Goal: Complete application form: Complete application form

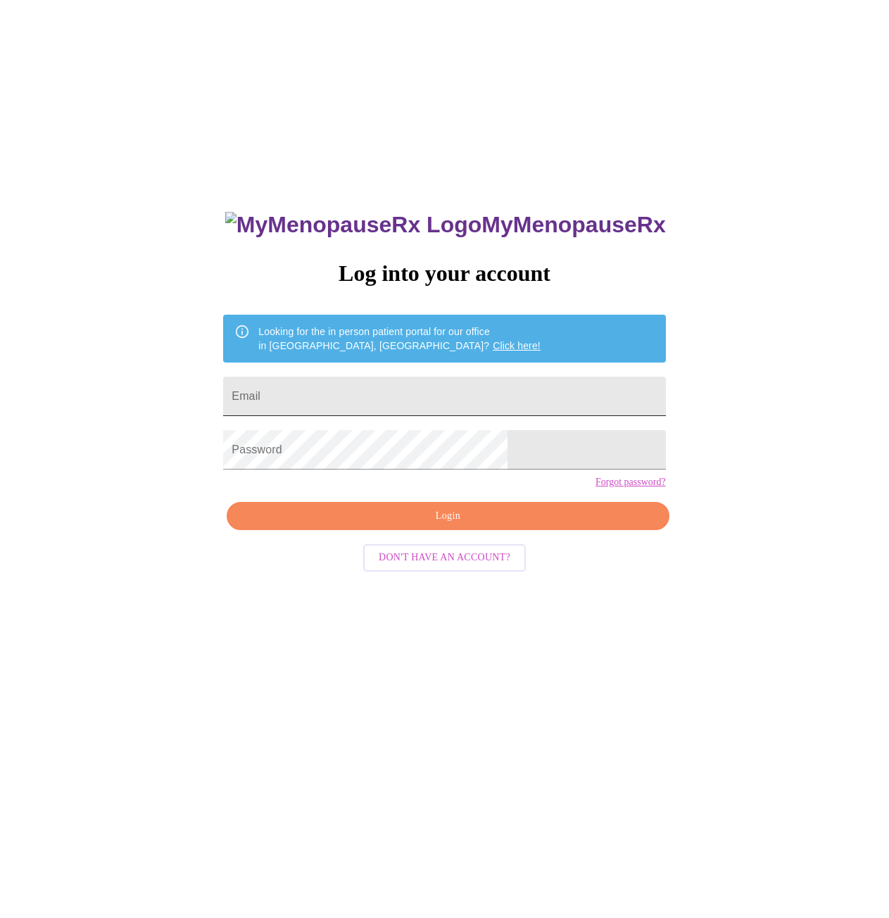
click at [390, 396] on input "Email" at bounding box center [444, 396] width 442 height 39
type input "[EMAIL_ADDRESS][DOMAIN_NAME]"
click at [215, 458] on div "MyMenopauseRx Log into your account Looking for the in person patient portal fo…" at bounding box center [445, 557] width 878 height 1102
click at [454, 529] on button "Login" at bounding box center [448, 516] width 442 height 29
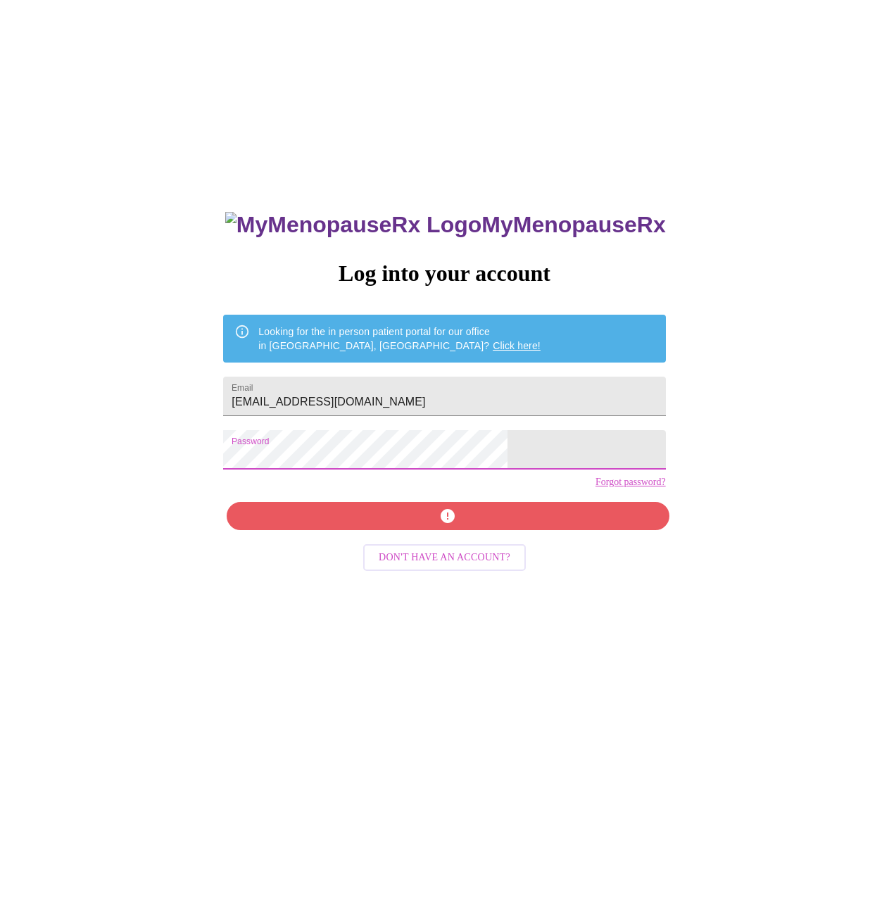
click at [229, 462] on div "MyMenopauseRx Log into your account Looking for the in person patient portal fo…" at bounding box center [445, 557] width 878 height 1102
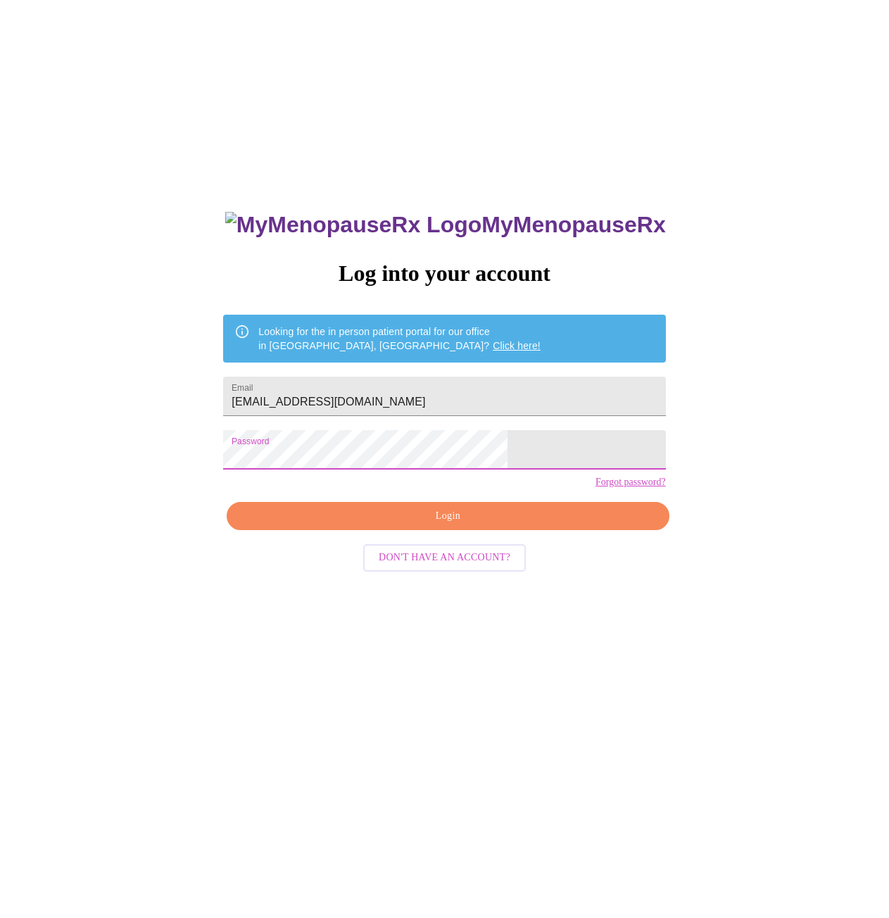
click at [421, 525] on span "Login" at bounding box center [448, 516] width 410 height 18
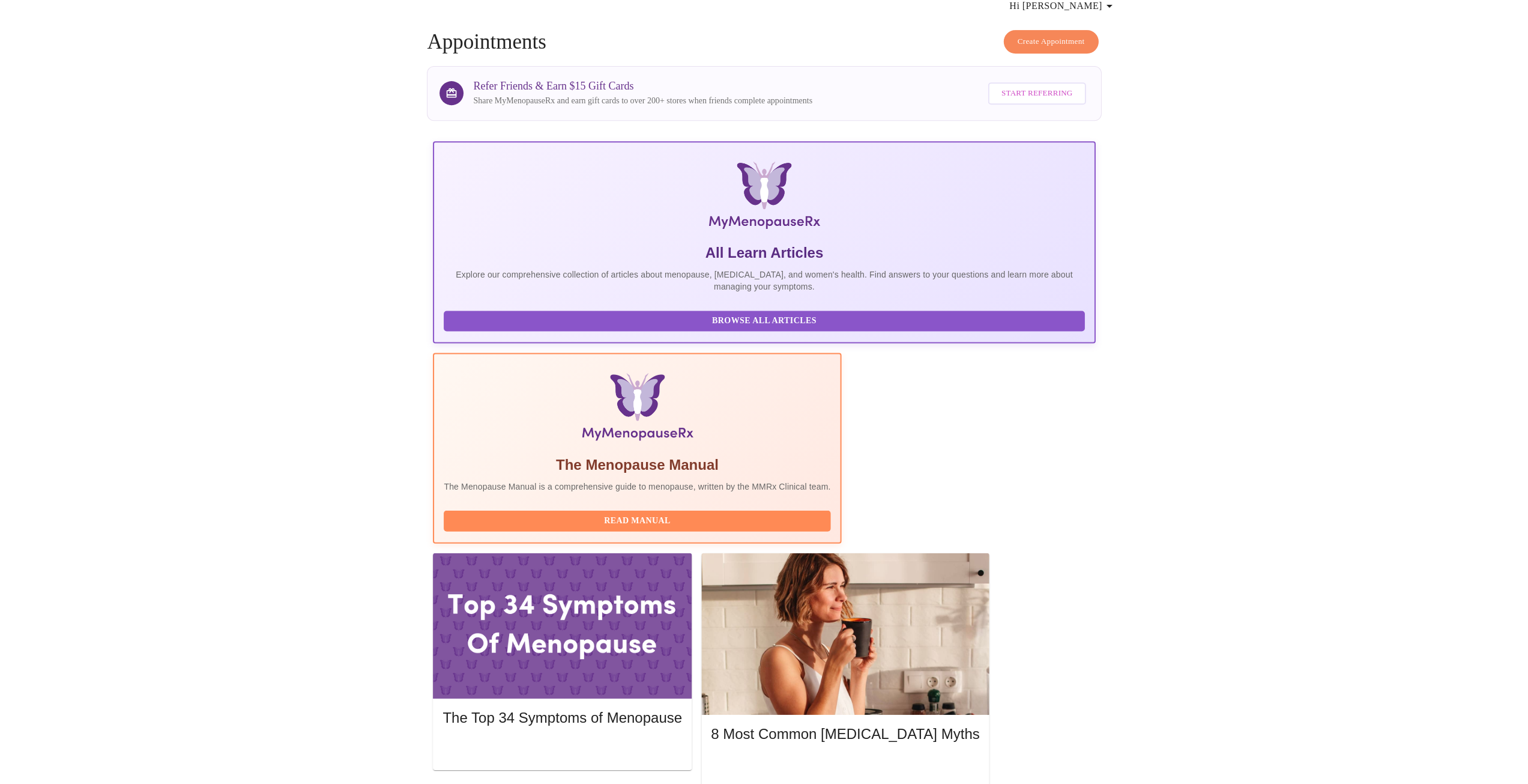
scroll to position [113, 0]
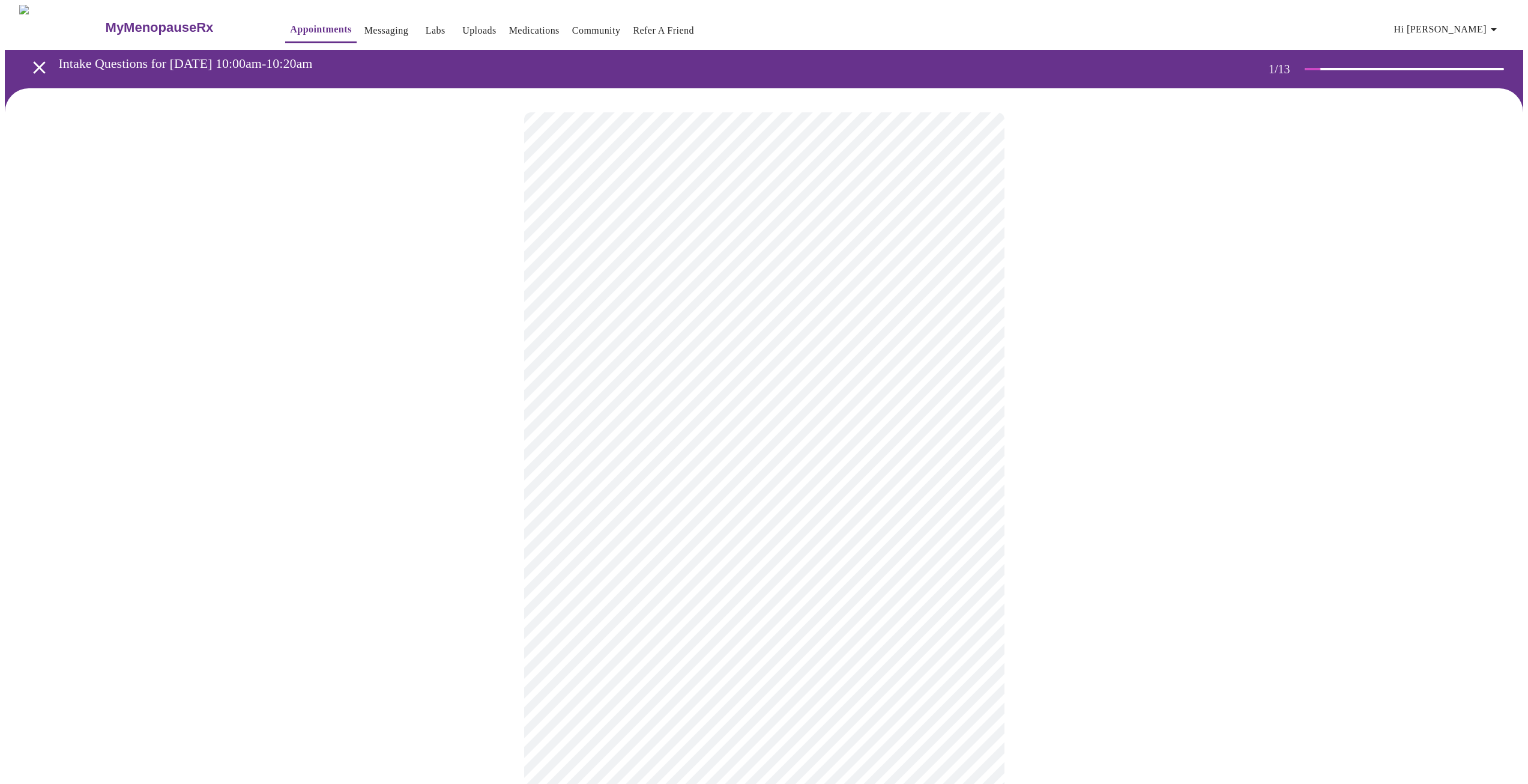
click at [713, 264] on body "MyMenopauseRx Appointments Messaging Labs Uploads Medications Community Refer a…" at bounding box center [764, 554] width 1519 height 1097
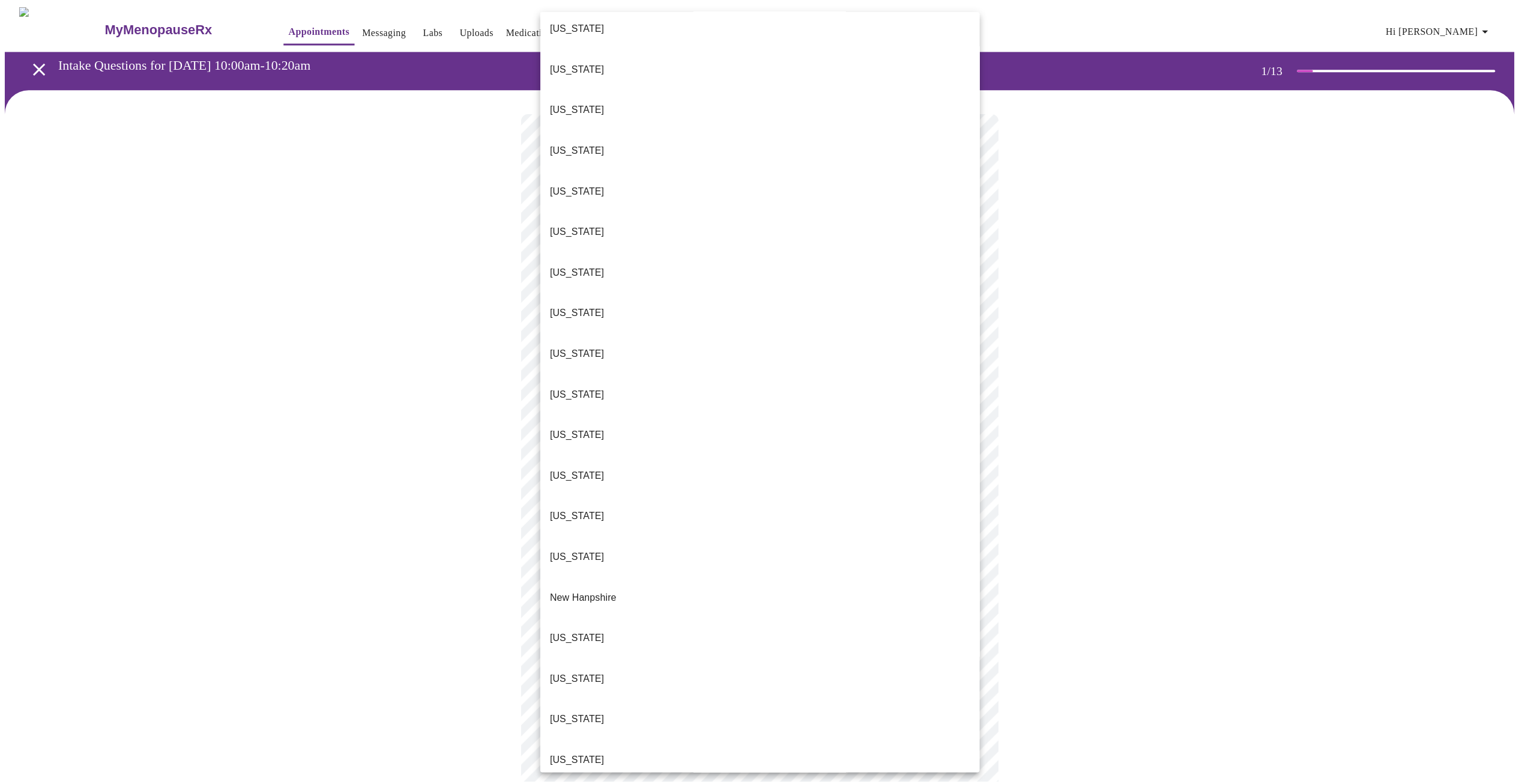
scroll to position [601, 0]
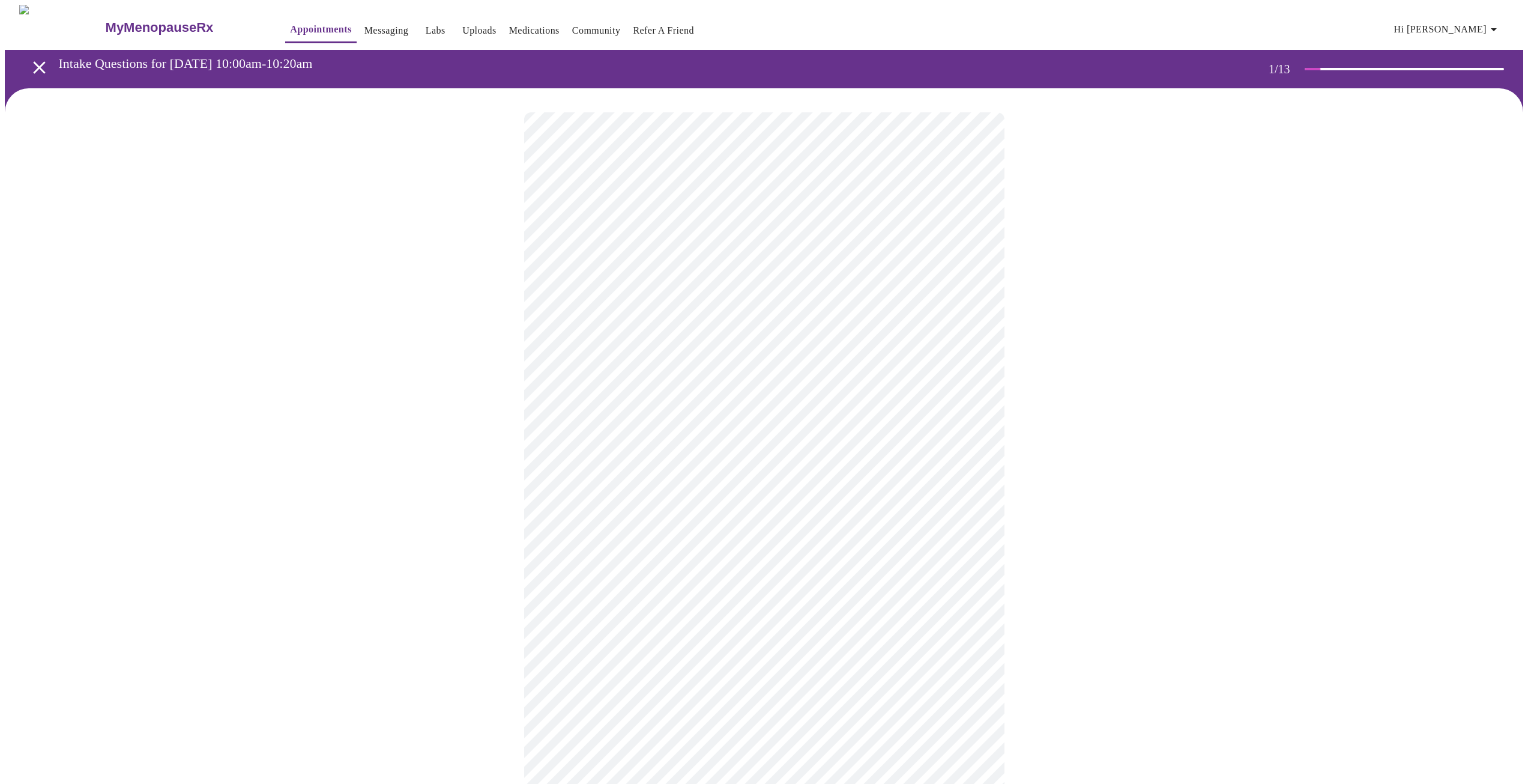
click at [660, 351] on body "MyMenopauseRx Appointments Messaging Labs Uploads Medications Community Refer a…" at bounding box center [764, 550] width 1519 height 1090
click at [642, 433] on li "Return" at bounding box center [764, 443] width 442 height 21
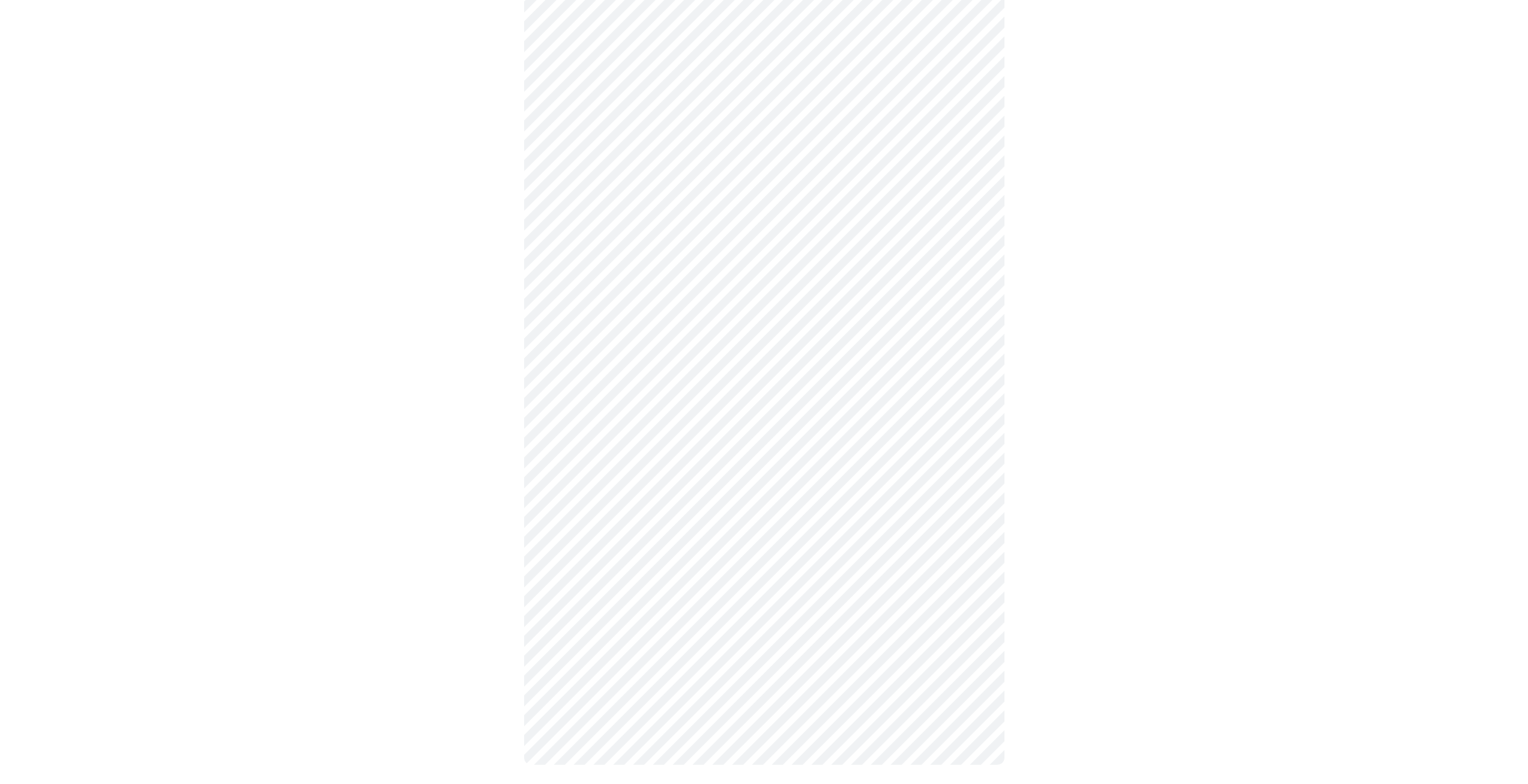
scroll to position [0, 0]
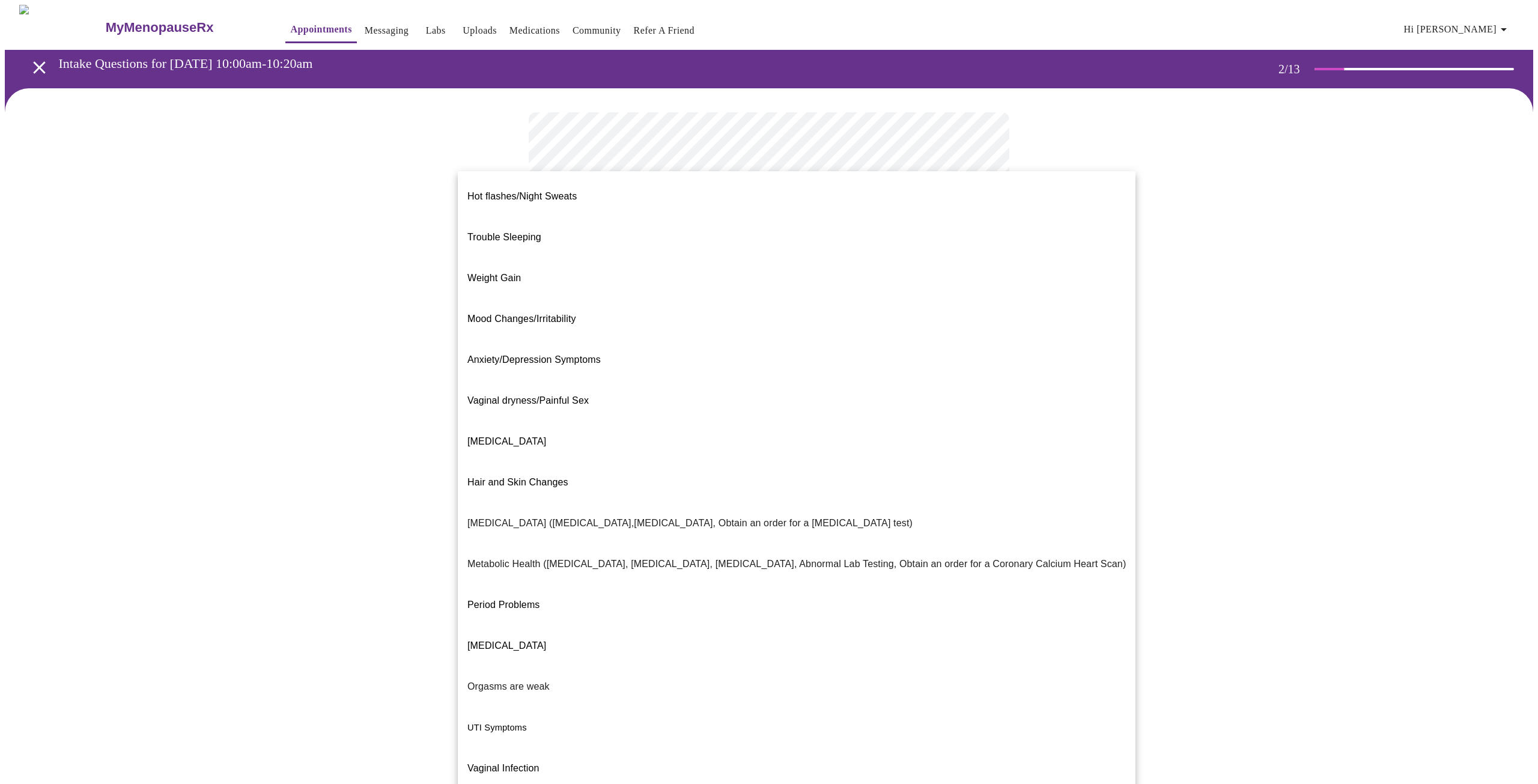
click at [710, 254] on body "MyMenopauseRx Appointments Messaging Labs Uploads Medications Community Refer a…" at bounding box center [769, 366] width 1529 height 722
click at [622, 421] on li "[MEDICAL_DATA]" at bounding box center [796, 441] width 678 height 41
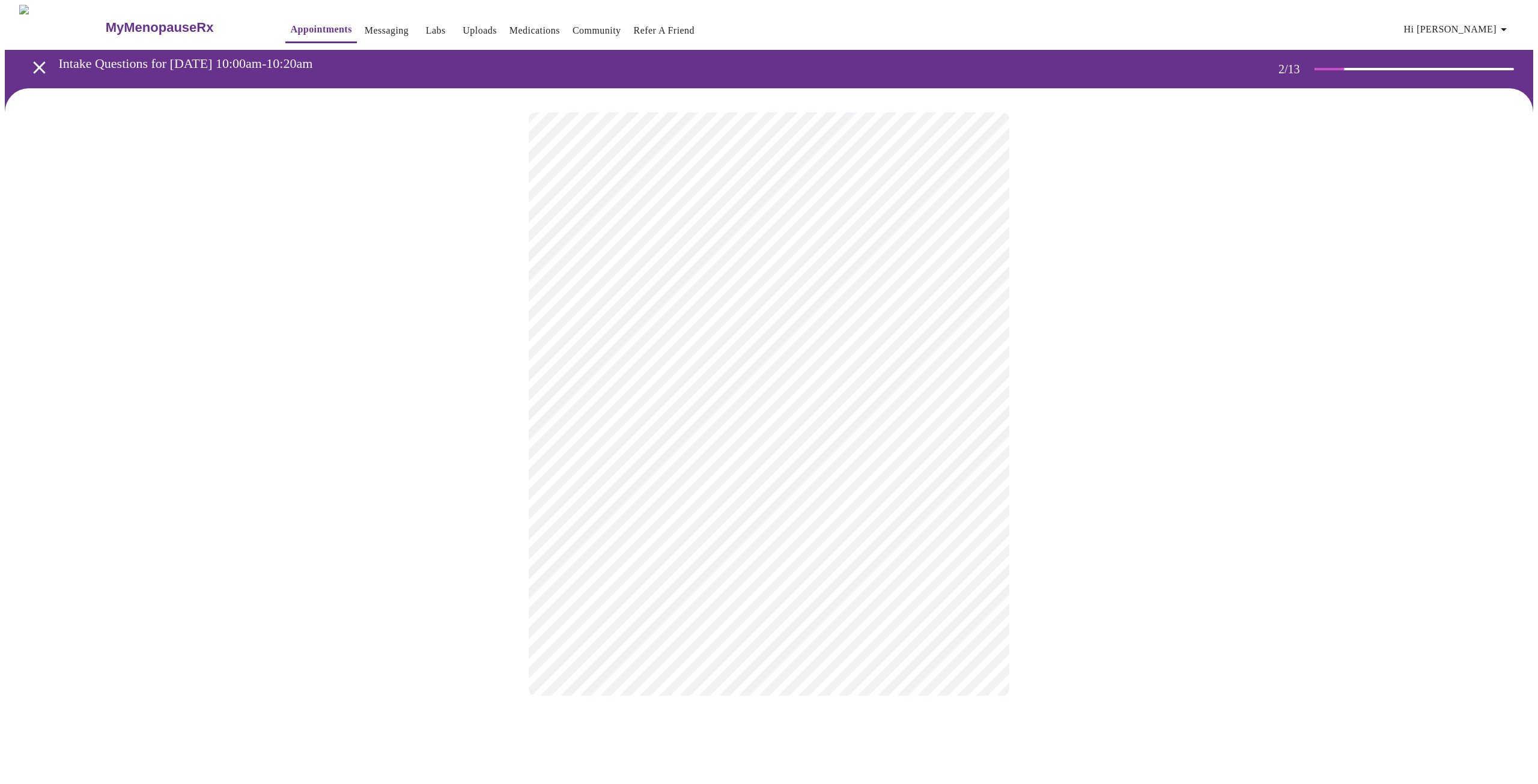
click at [639, 371] on body "MyMenopauseRx Appointments Messaging Labs Uploads Medications Community Refer a…" at bounding box center [769, 363] width 1529 height 715
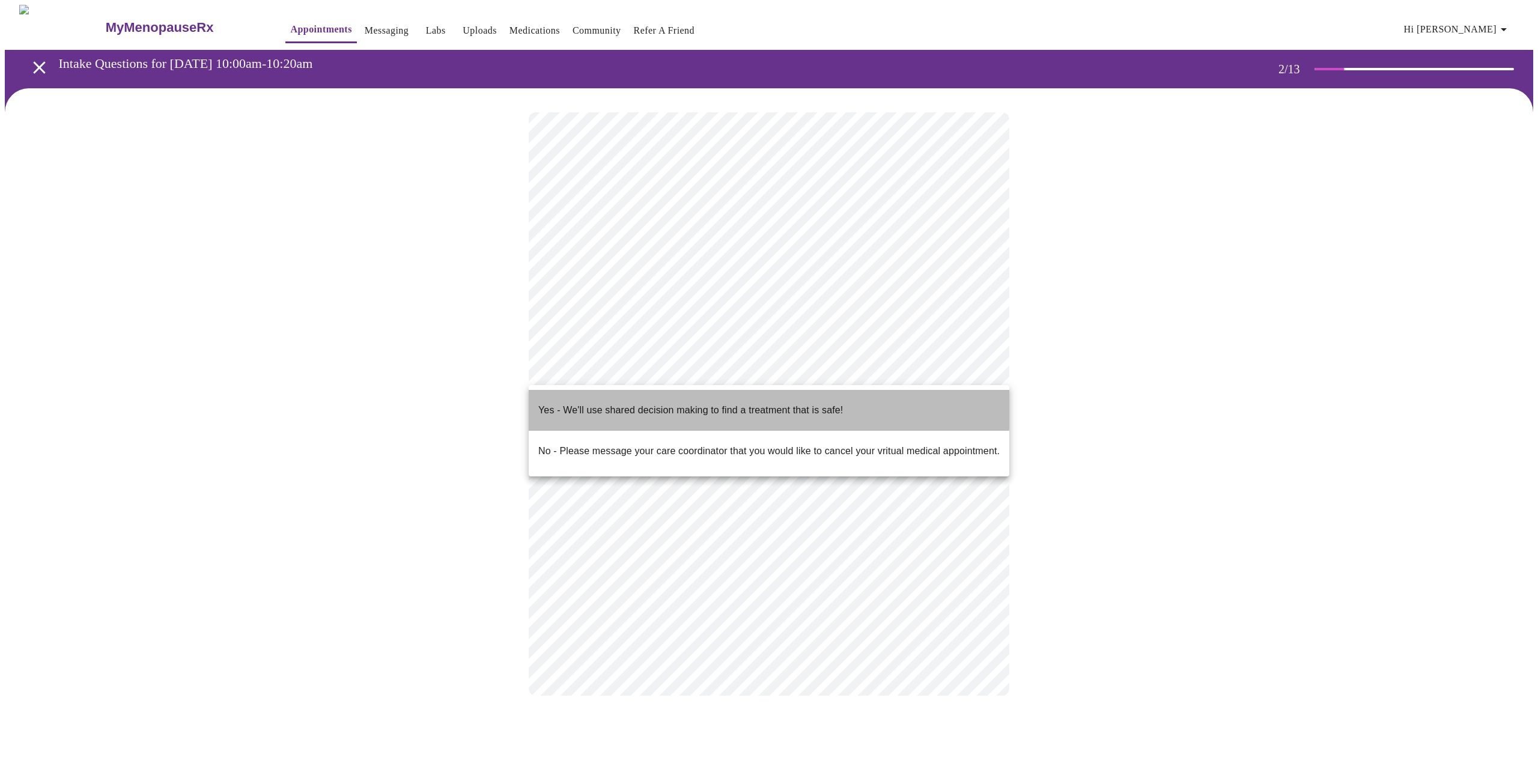
click at [630, 403] on p "Yes - We'll use shared decision making to find a treatment that is safe!" at bounding box center [690, 409] width 305 height 15
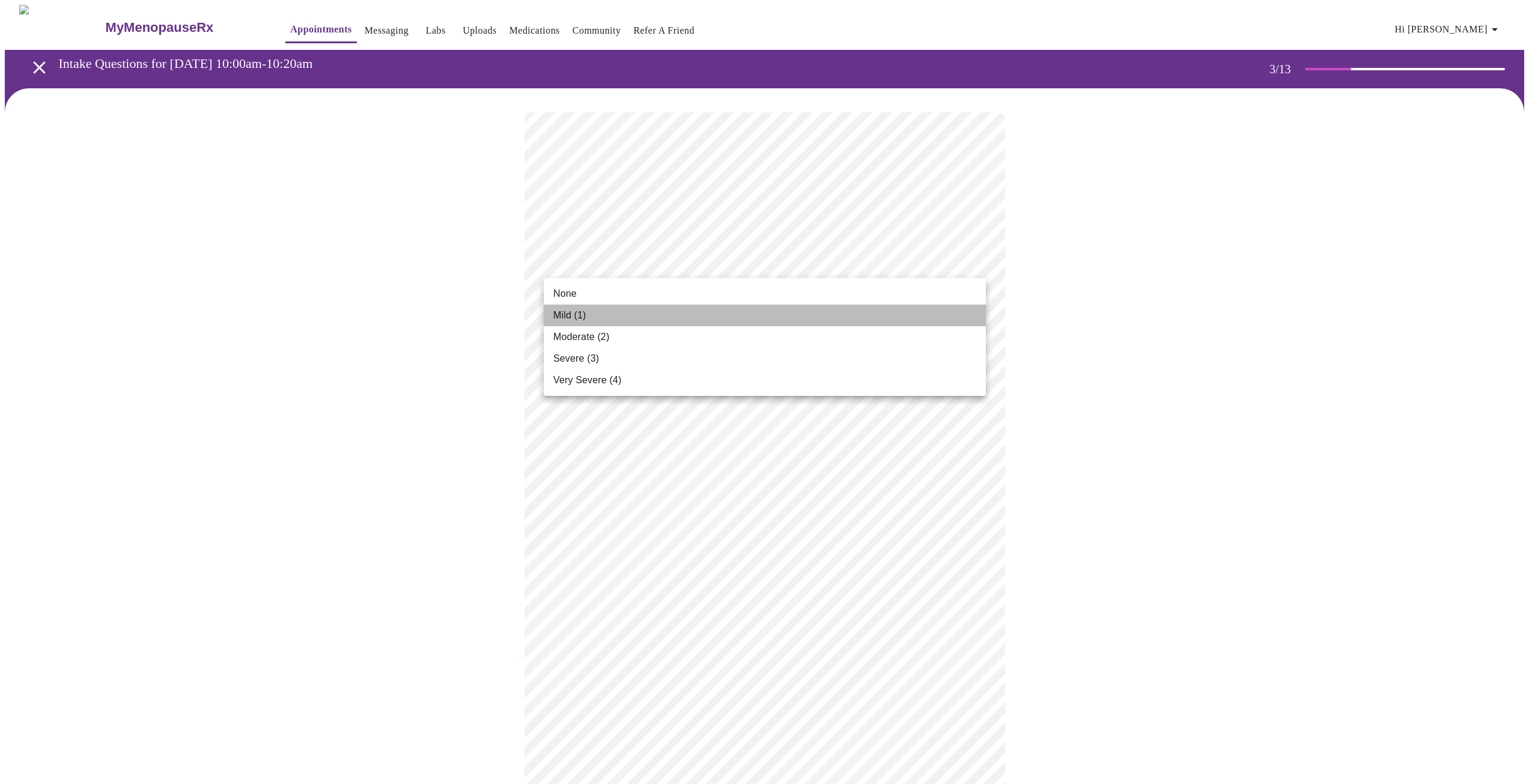
click at [675, 325] on li "Mild (1)" at bounding box center [765, 315] width 442 height 21
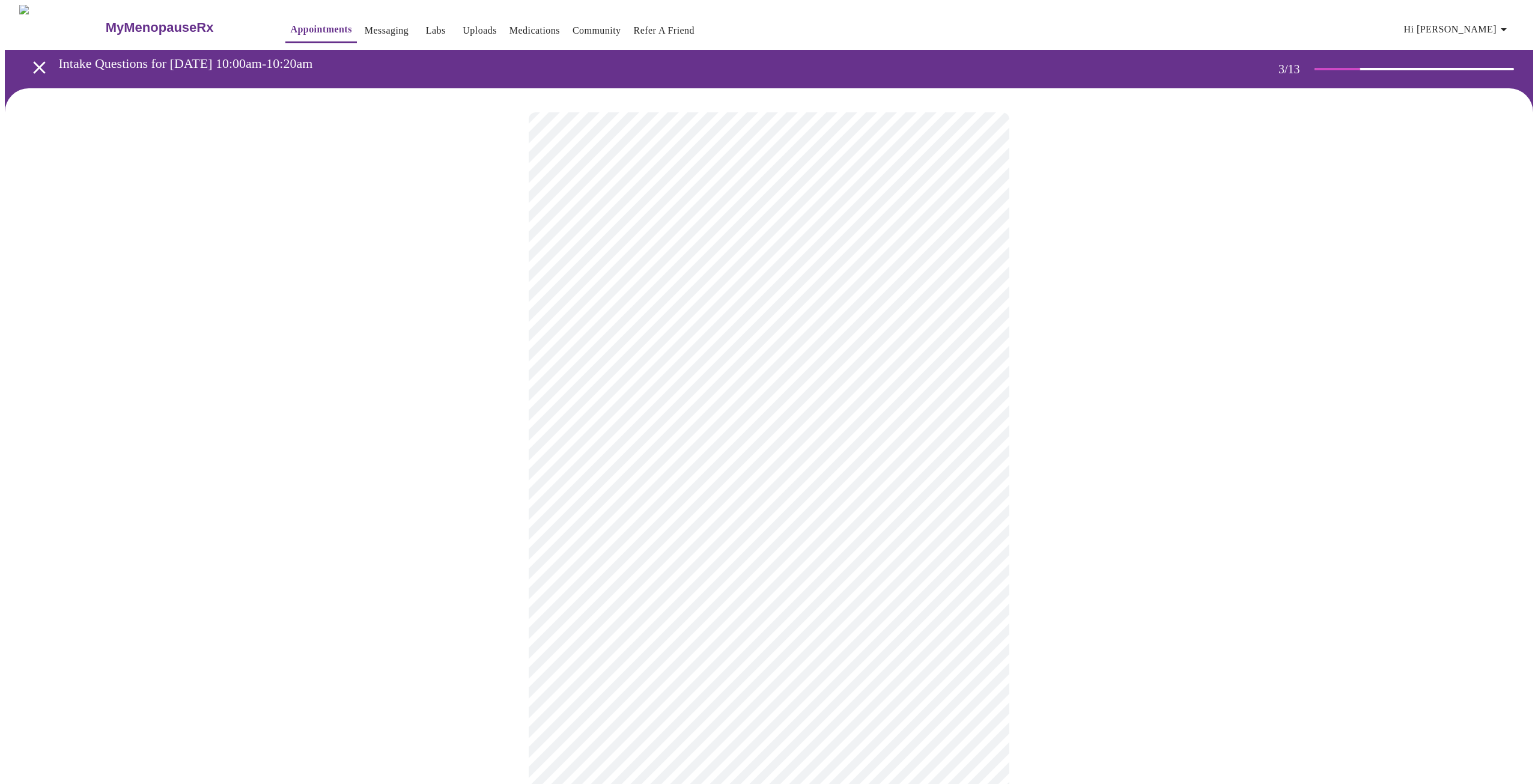
click at [673, 354] on body "MyMenopauseRx Appointments Messaging Labs Uploads Medications Community Refer a…" at bounding box center [769, 795] width 1529 height 1581
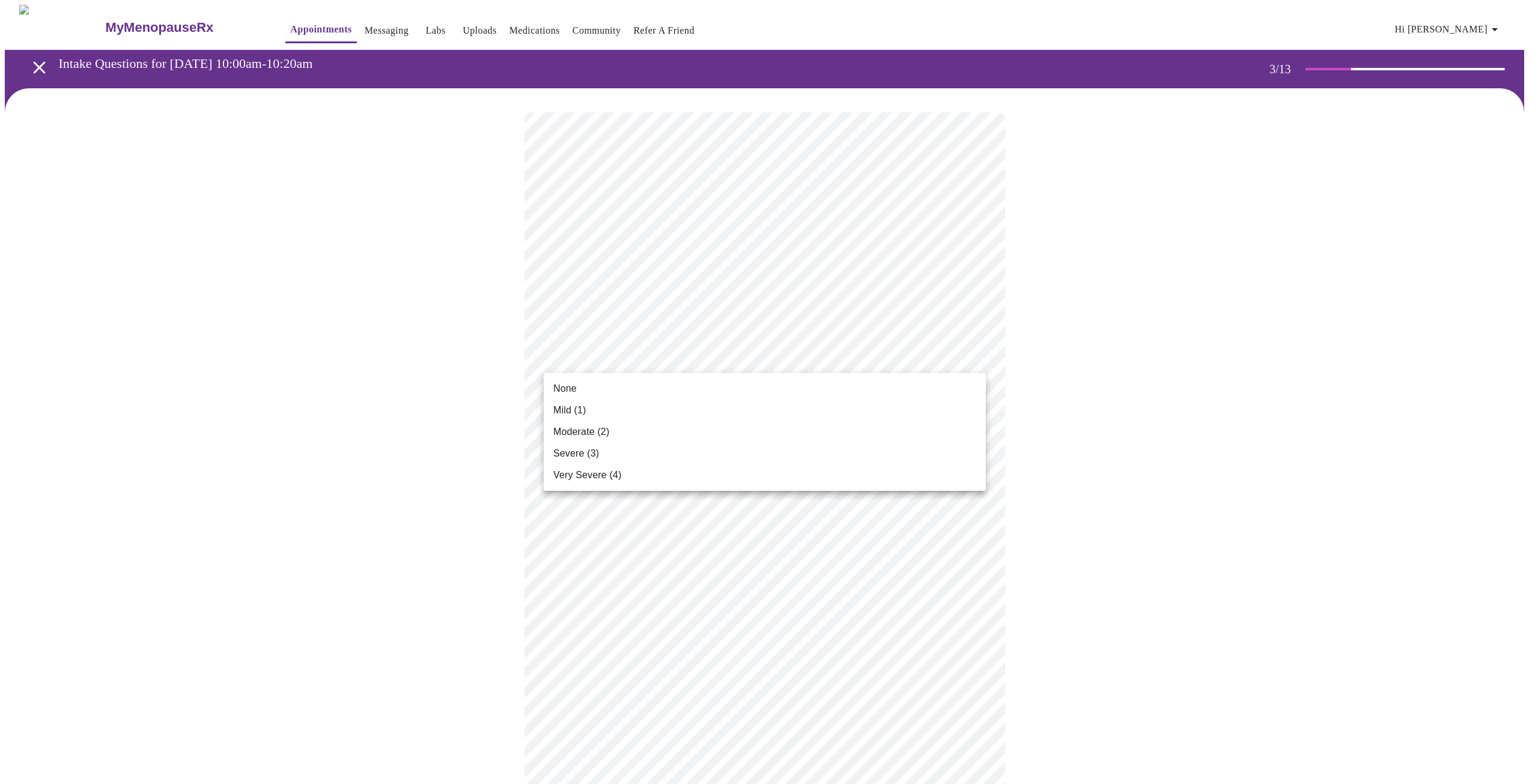
click at [655, 384] on li "None" at bounding box center [765, 388] width 442 height 21
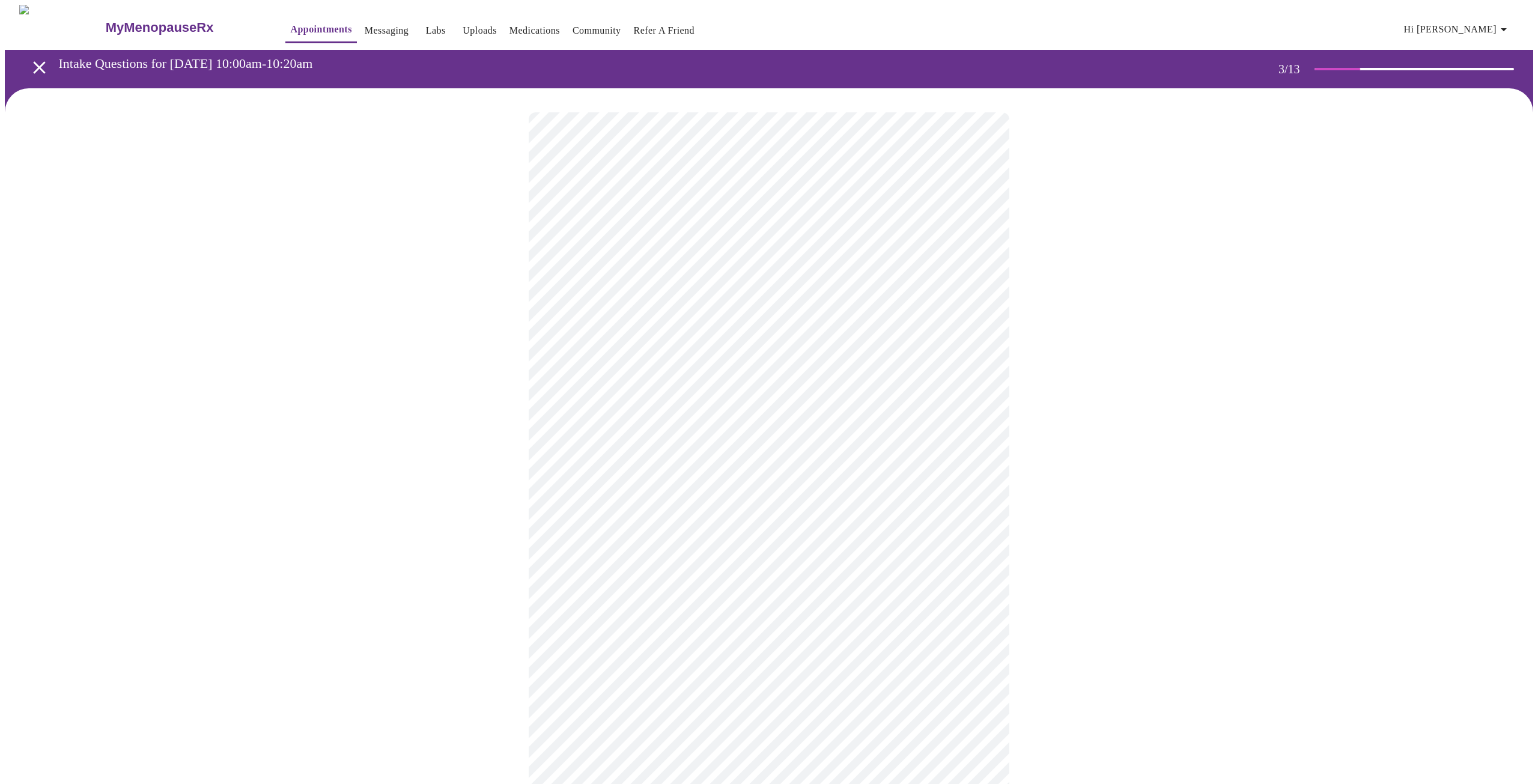
click at [675, 458] on body "MyMenopauseRx Appointments Messaging Labs Uploads Medications Community Refer a…" at bounding box center [769, 787] width 1529 height 1564
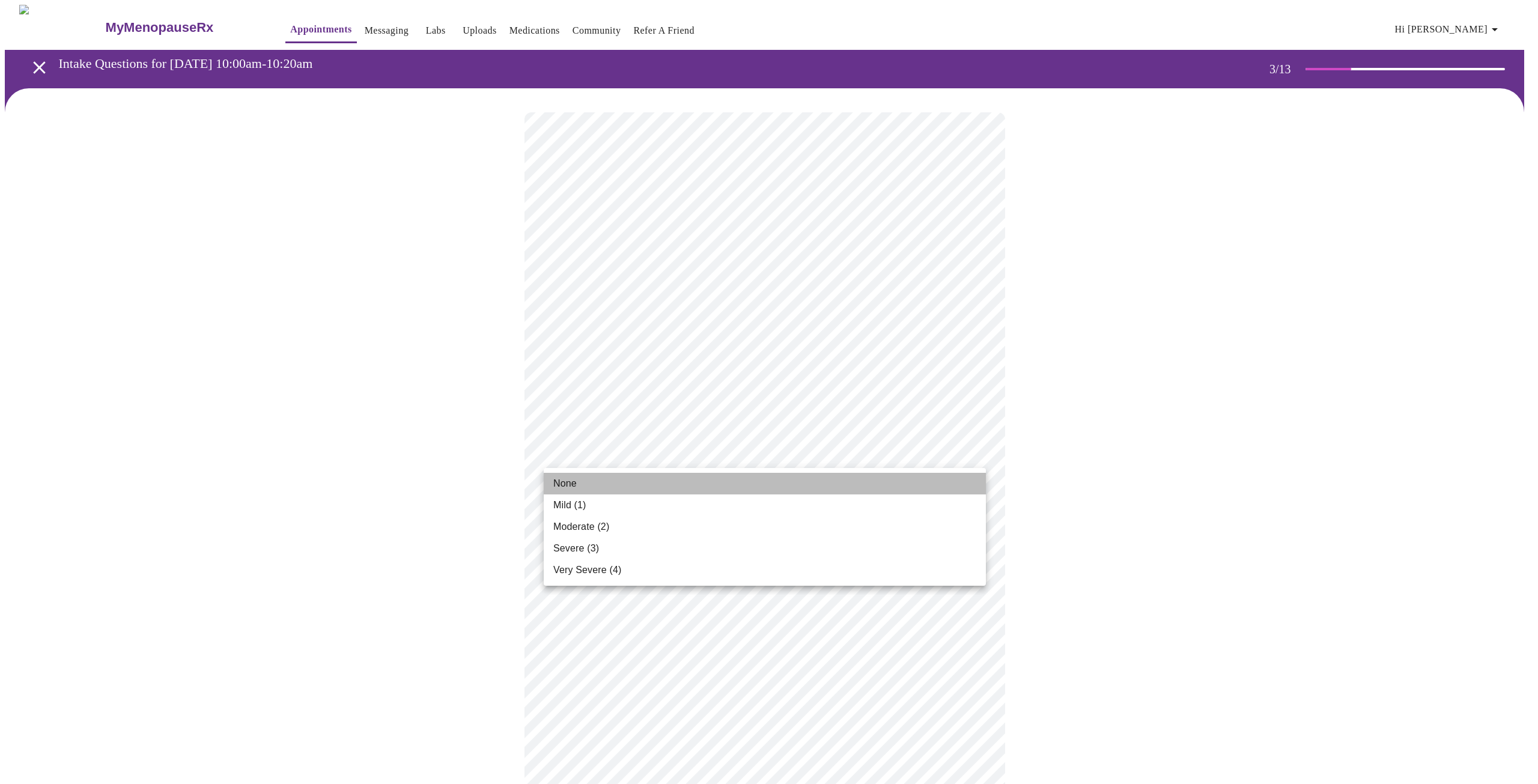
click at [661, 494] on li "None" at bounding box center [765, 483] width 442 height 21
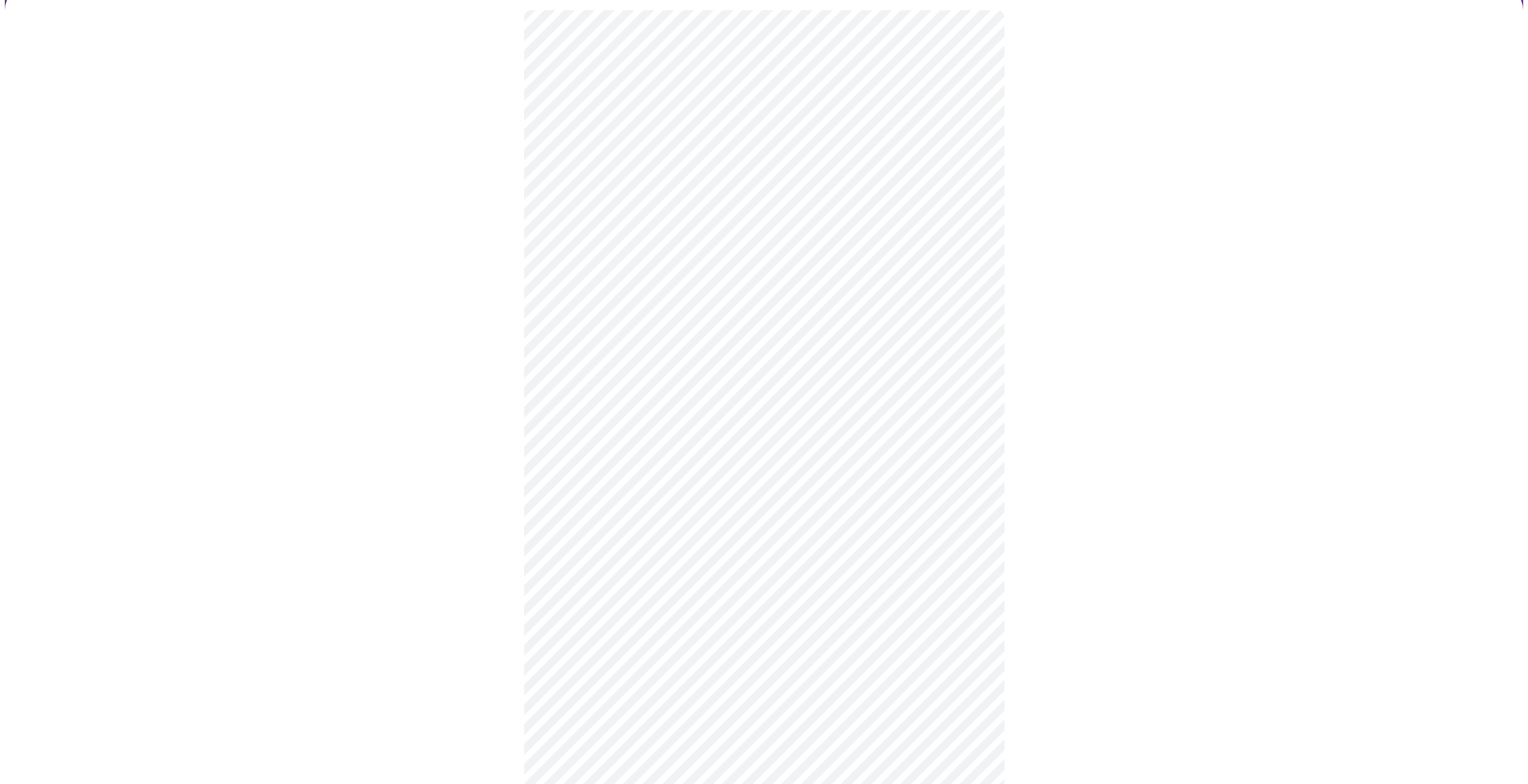
scroll to position [120, 0]
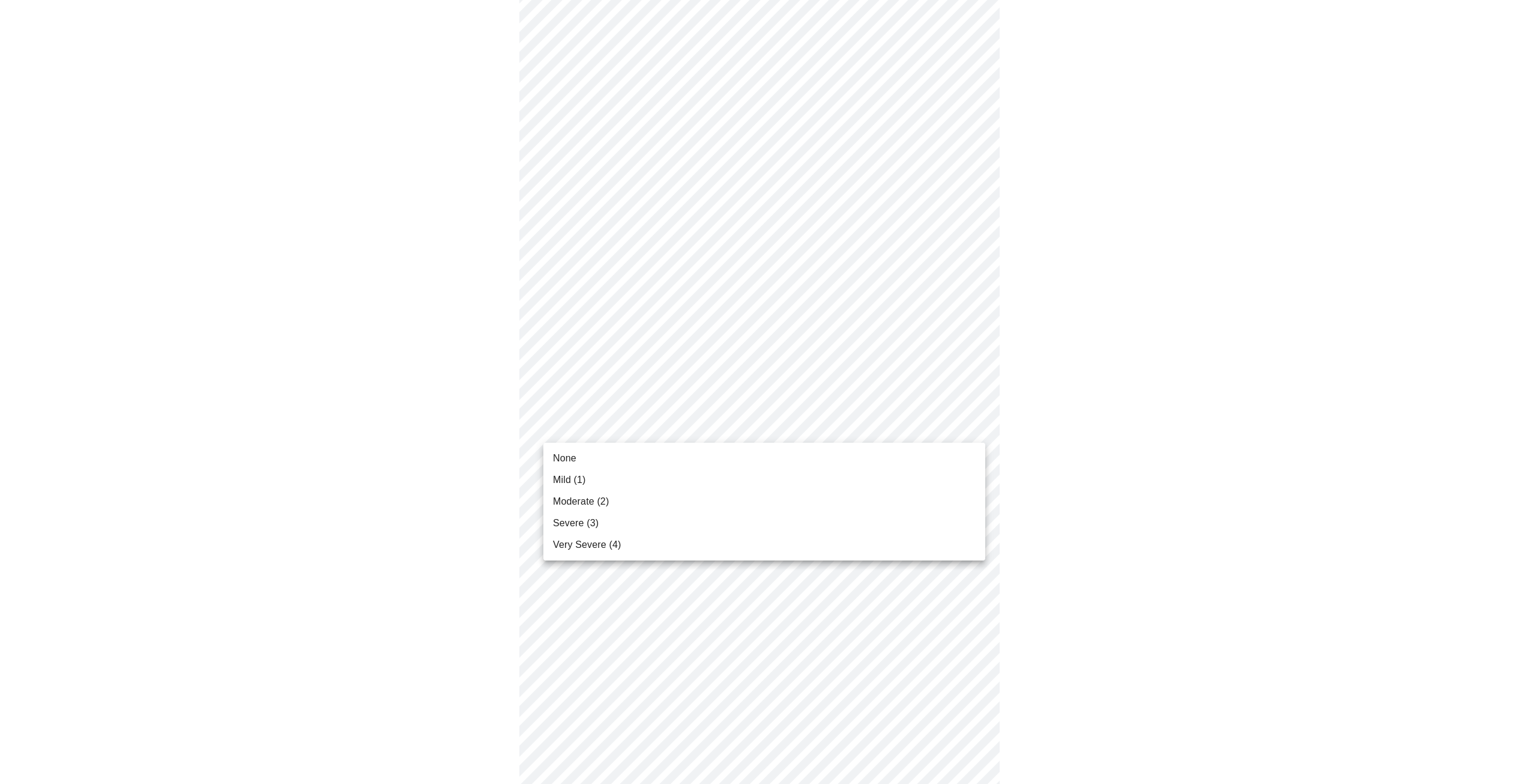
click at [648, 430] on body "MyMenopauseRx Appointments Messaging Labs Uploads Medications Community Refer a…" at bounding box center [764, 658] width 1519 height 1547
click at [630, 463] on li "None" at bounding box center [764, 457] width 442 height 21
click at [636, 501] on body "MyMenopauseRx Appointments Messaging Labs Uploads Medications Community Refer a…" at bounding box center [769, 649] width 1528 height 1530
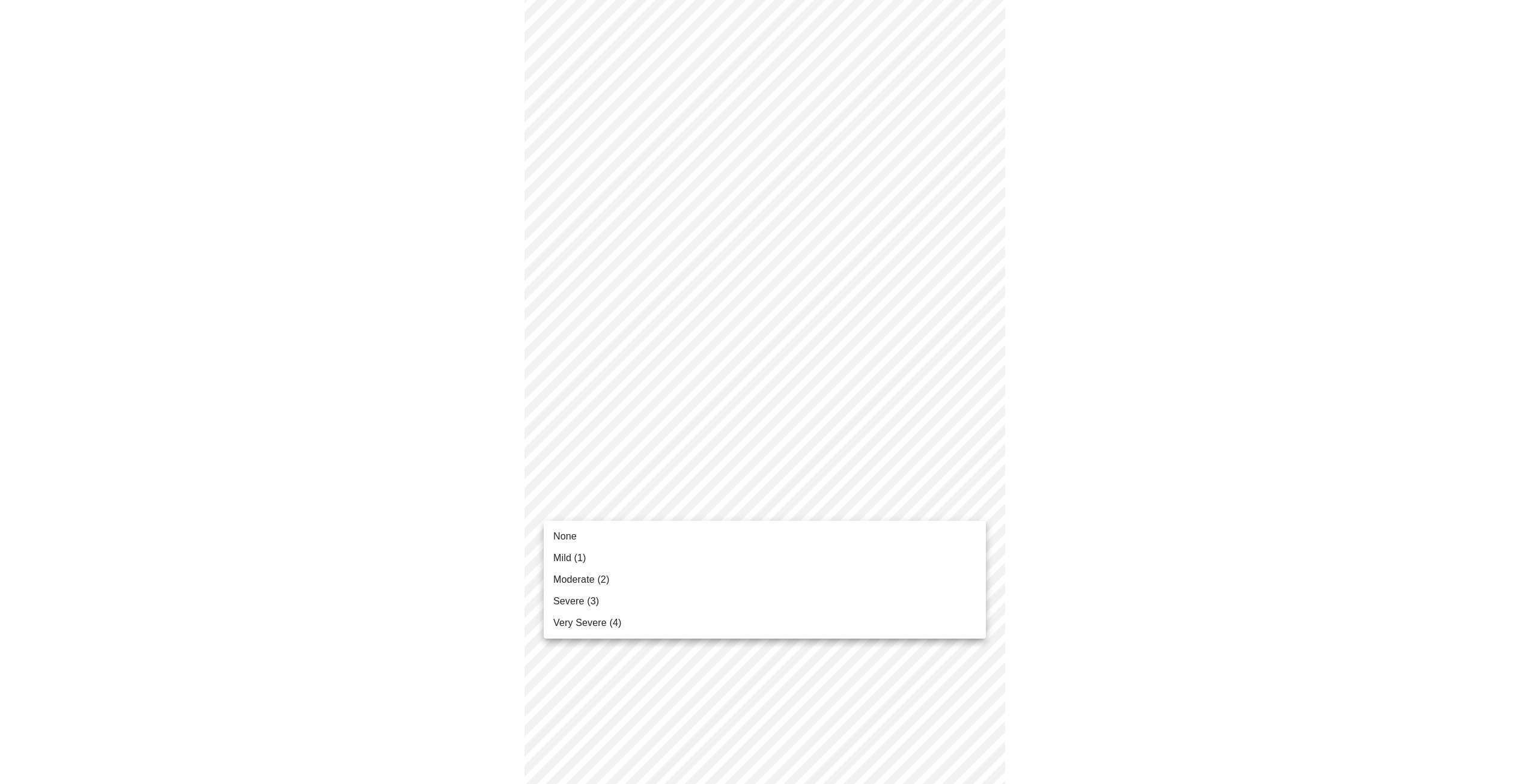
click at [632, 528] on li "None" at bounding box center [765, 536] width 442 height 21
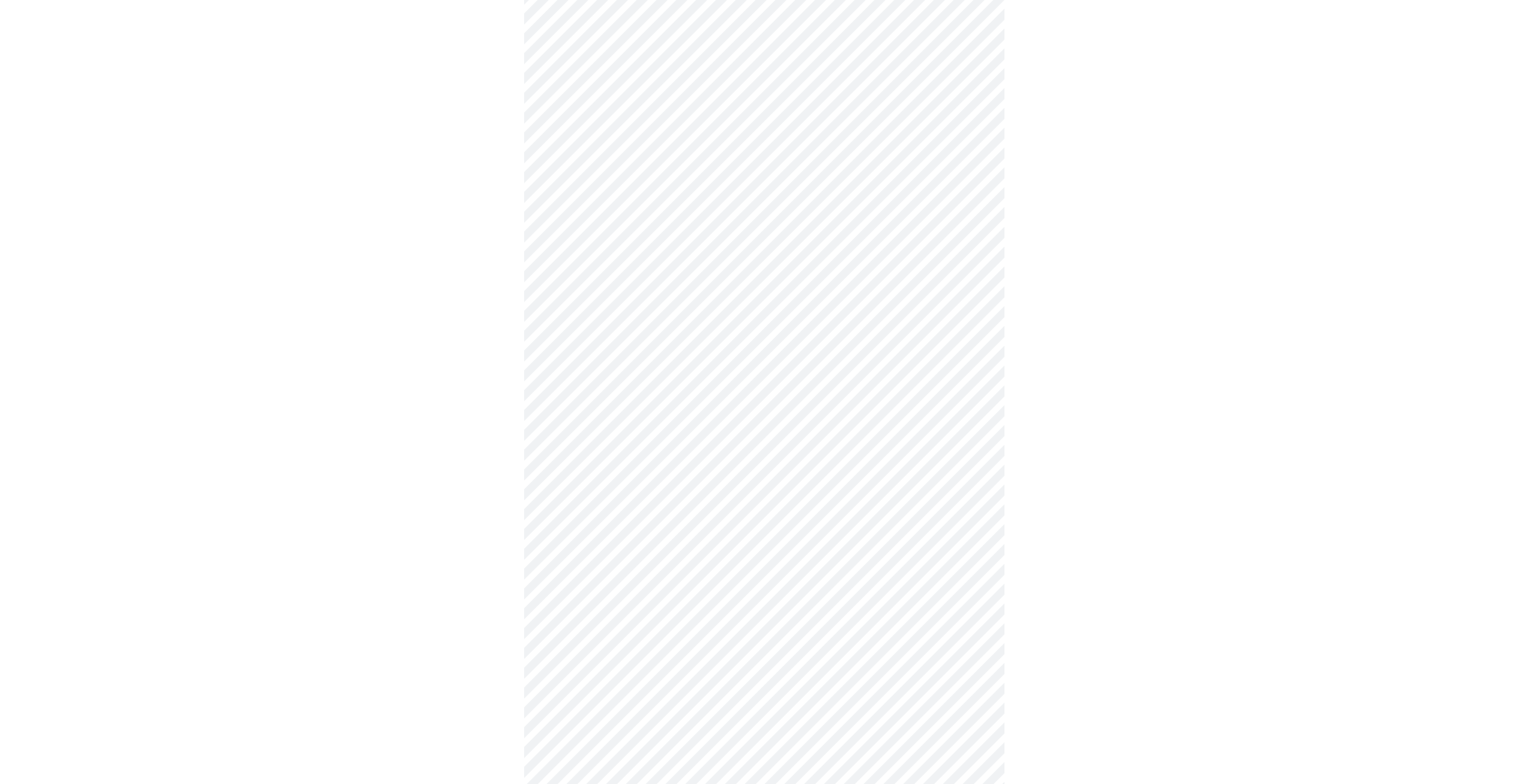
scroll to position [241, 0]
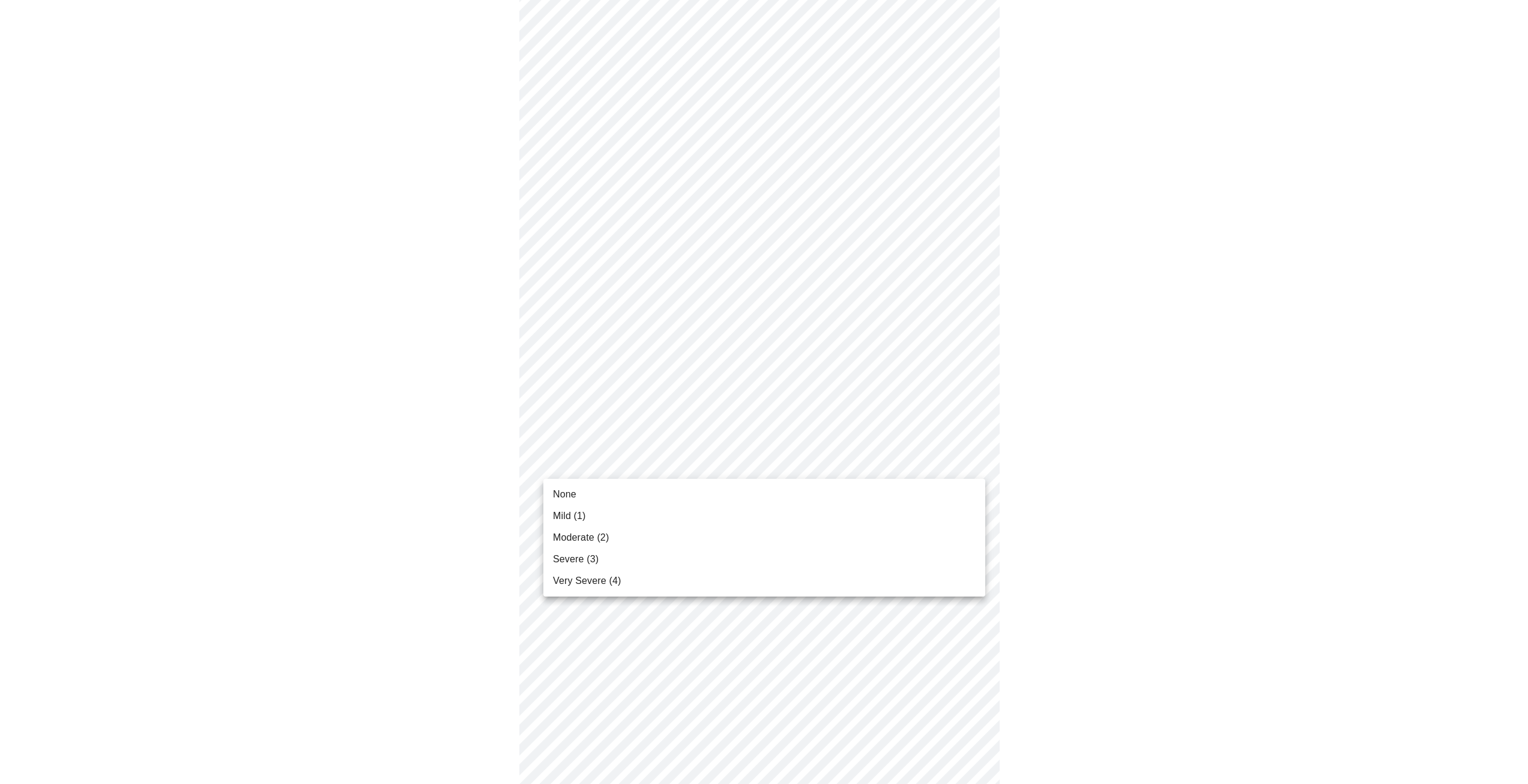
click at [648, 467] on body "MyMenopauseRx Appointments Messaging Labs Uploads Medications Community Refer a…" at bounding box center [764, 521] width 1519 height 1513
click at [640, 503] on li "None" at bounding box center [764, 494] width 442 height 21
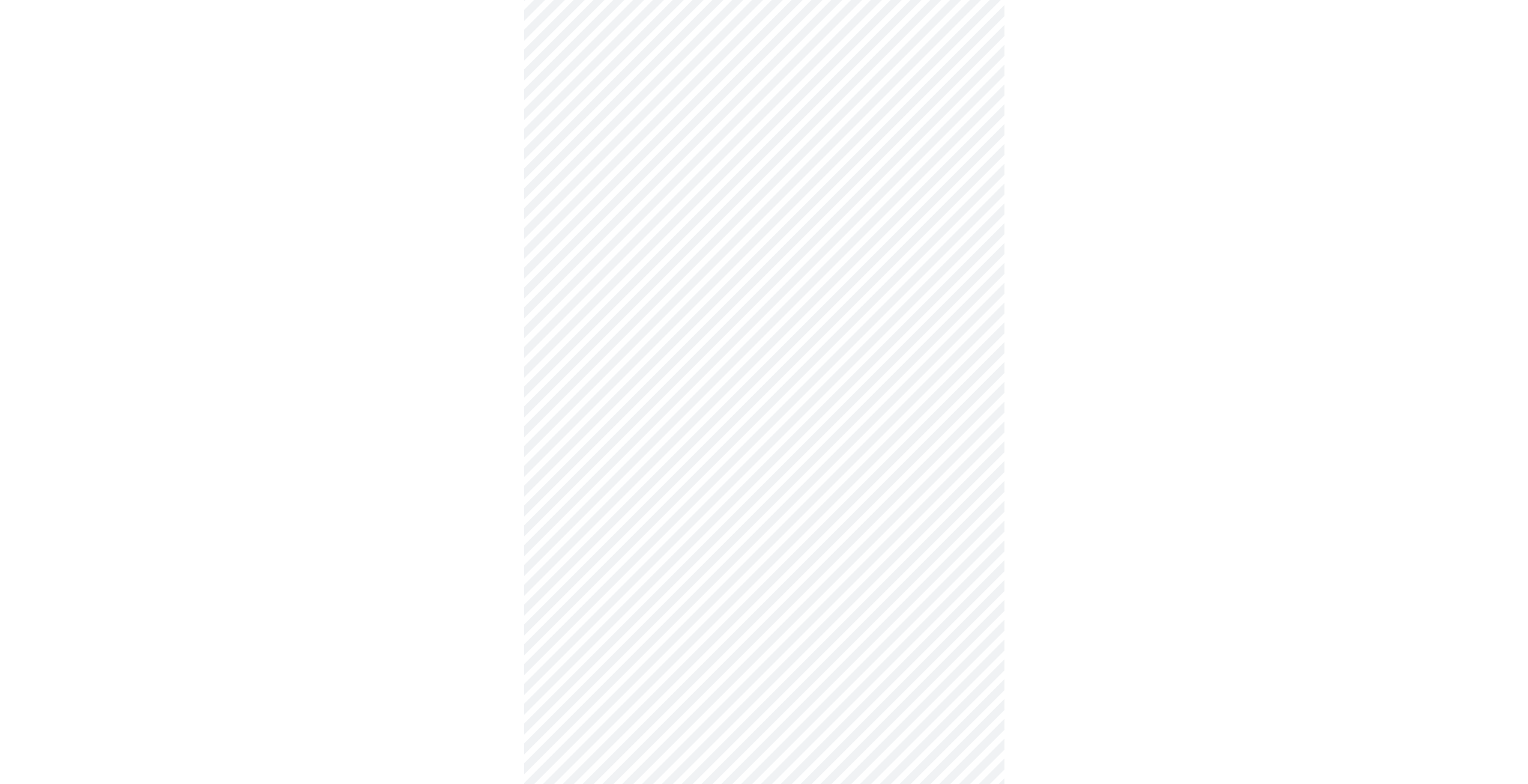
click at [653, 444] on body "MyMenopauseRx Appointments Messaging Labs Uploads Medications Community Refer a…" at bounding box center [764, 392] width 1519 height 1496
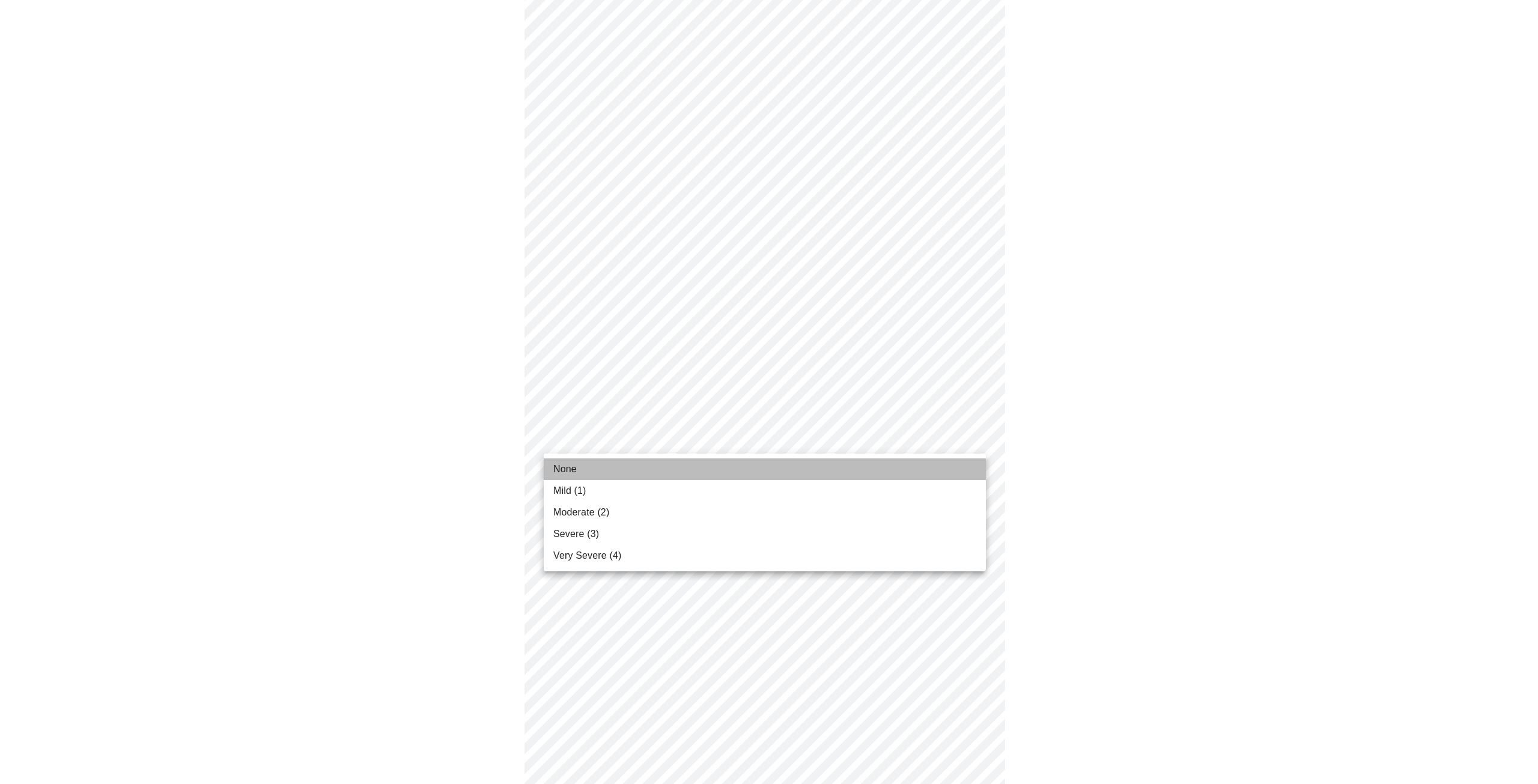
click at [644, 465] on li "None" at bounding box center [765, 468] width 442 height 21
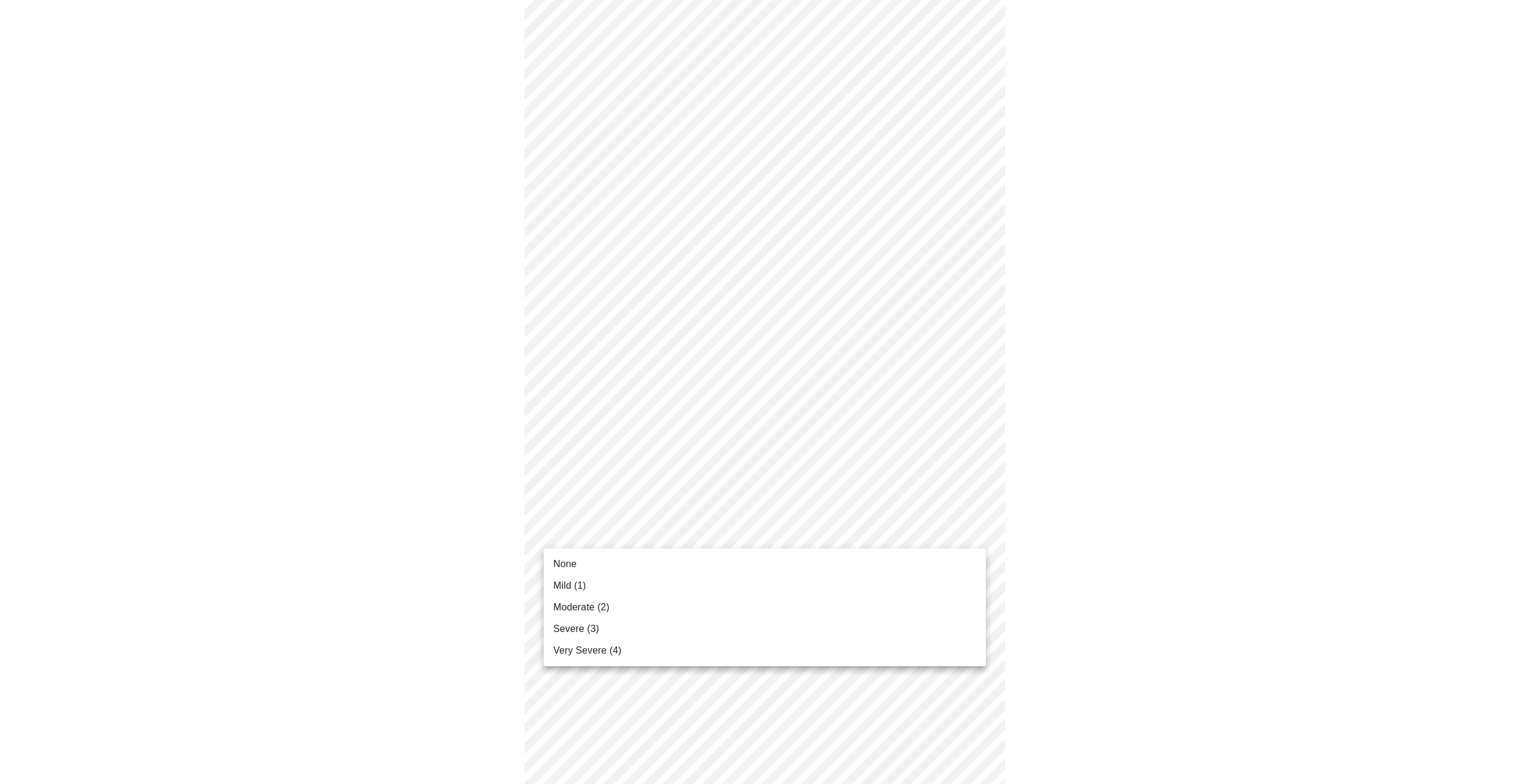
click at [626, 535] on body "MyMenopauseRx Appointments Messaging Labs Uploads Medications Community Refer a…" at bounding box center [769, 384] width 1529 height 1479
click at [611, 618] on li "Moderate (2)" at bounding box center [765, 607] width 442 height 21
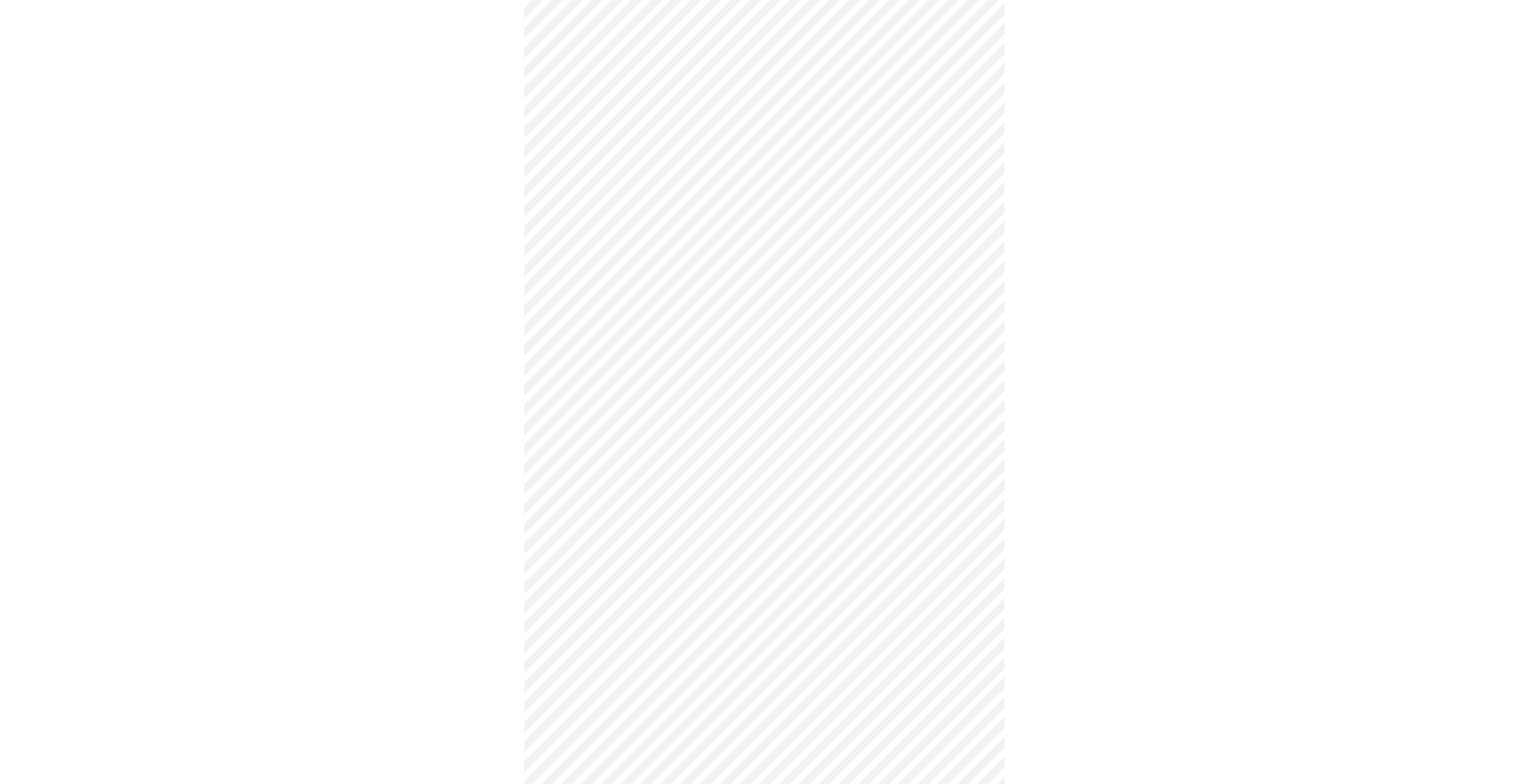
click at [656, 444] on body "MyMenopauseRx Appointments Messaging Labs Uploads Medications Community Refer a…" at bounding box center [764, 195] width 1519 height 1463
click at [644, 488] on li "None" at bounding box center [764, 478] width 442 height 21
click at [644, 542] on body "MyMenopauseRx Appointments Messaging Labs Uploads Medications Community Refer a…" at bounding box center [764, 187] width 1519 height 1446
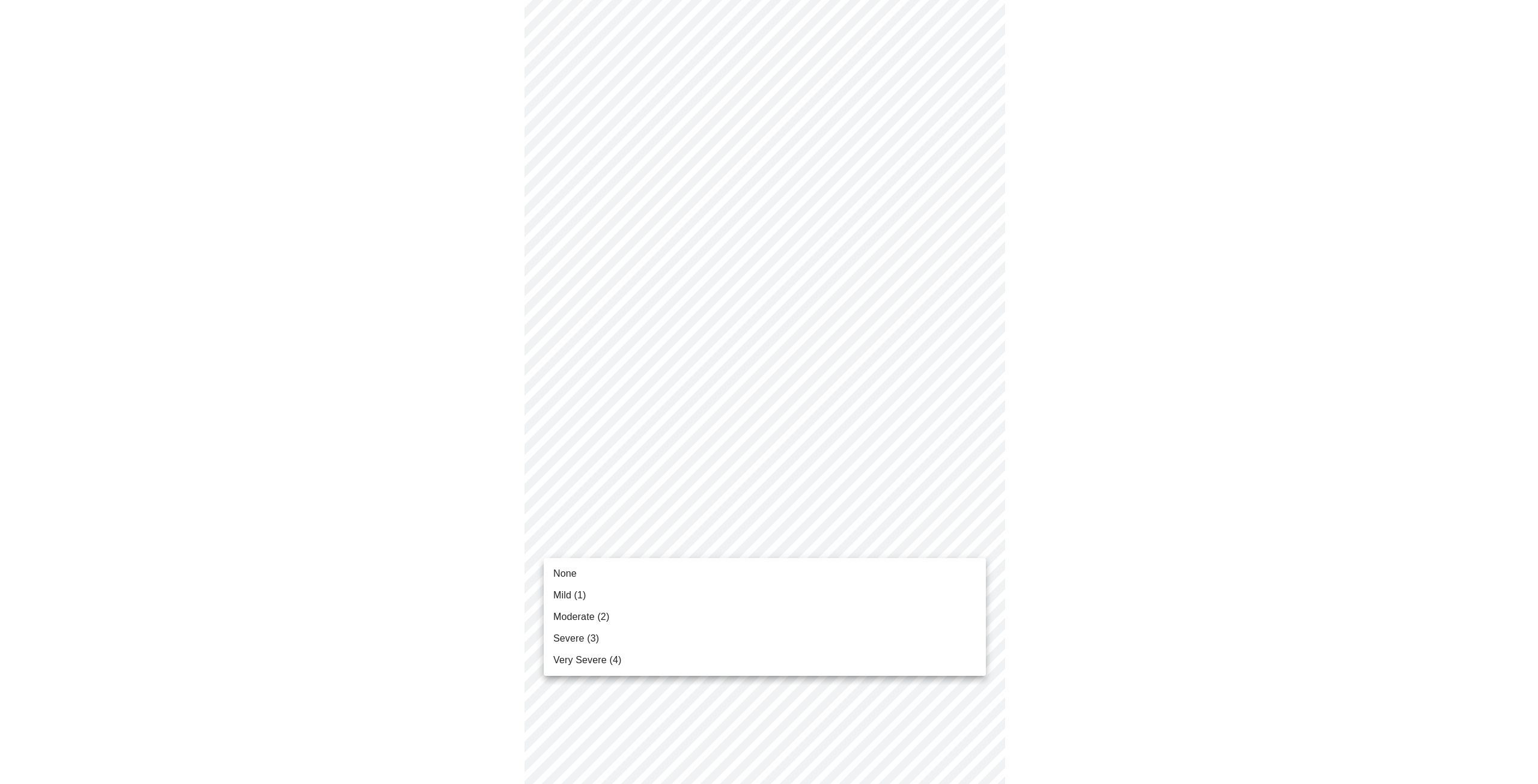
click at [605, 644] on li "Severe (3)" at bounding box center [765, 638] width 442 height 21
click at [670, 521] on body "MyMenopauseRx Appointments Messaging Labs Uploads Medications Community Refer a…" at bounding box center [769, 73] width 1529 height 1429
click at [636, 560] on li "None" at bounding box center [765, 563] width 442 height 21
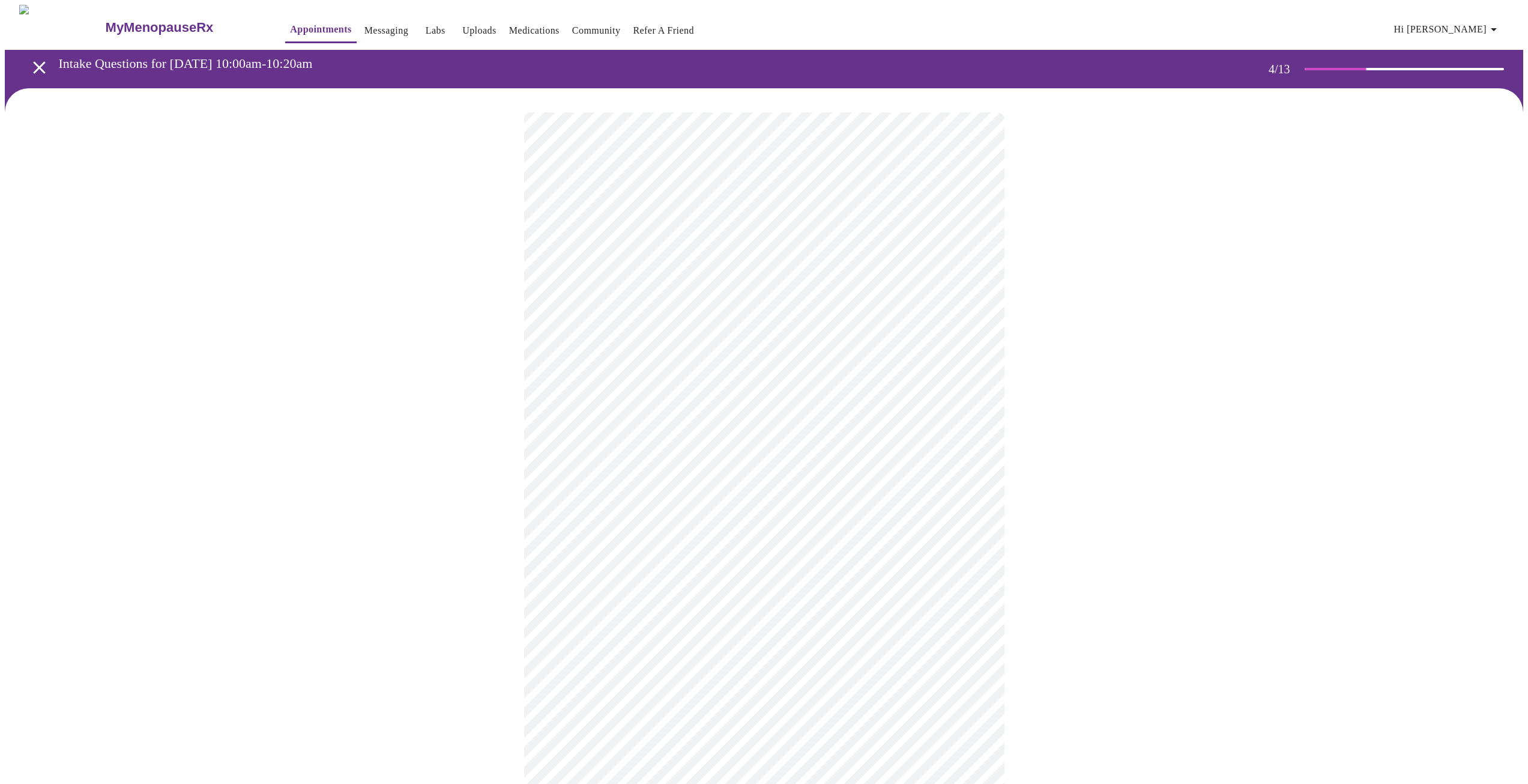
scroll to position [241, 0]
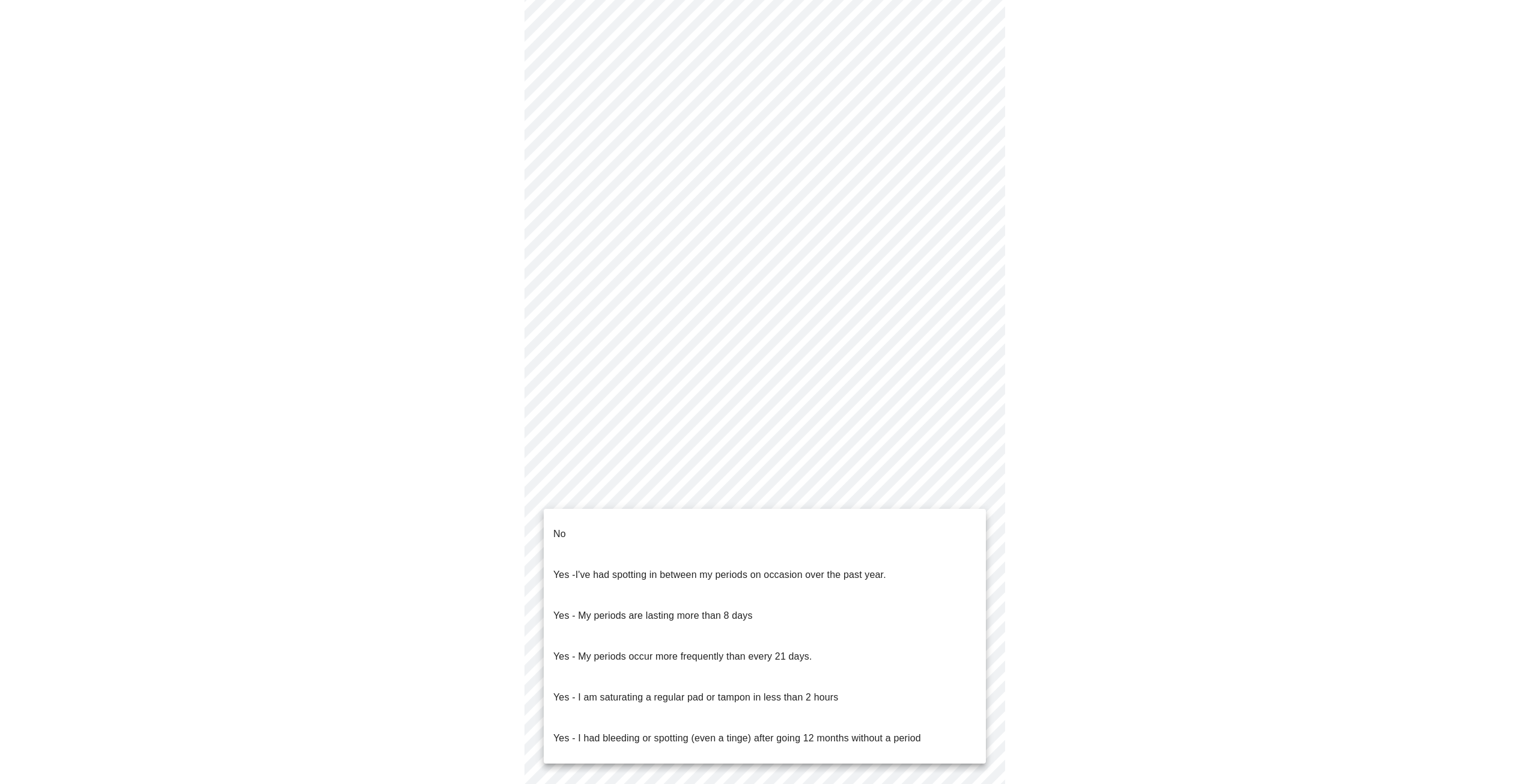
click at [647, 489] on body "MyMenopauseRx Appointments Messaging Labs Uploads Medications Community Refer a…" at bounding box center [769, 357] width 1529 height 1185
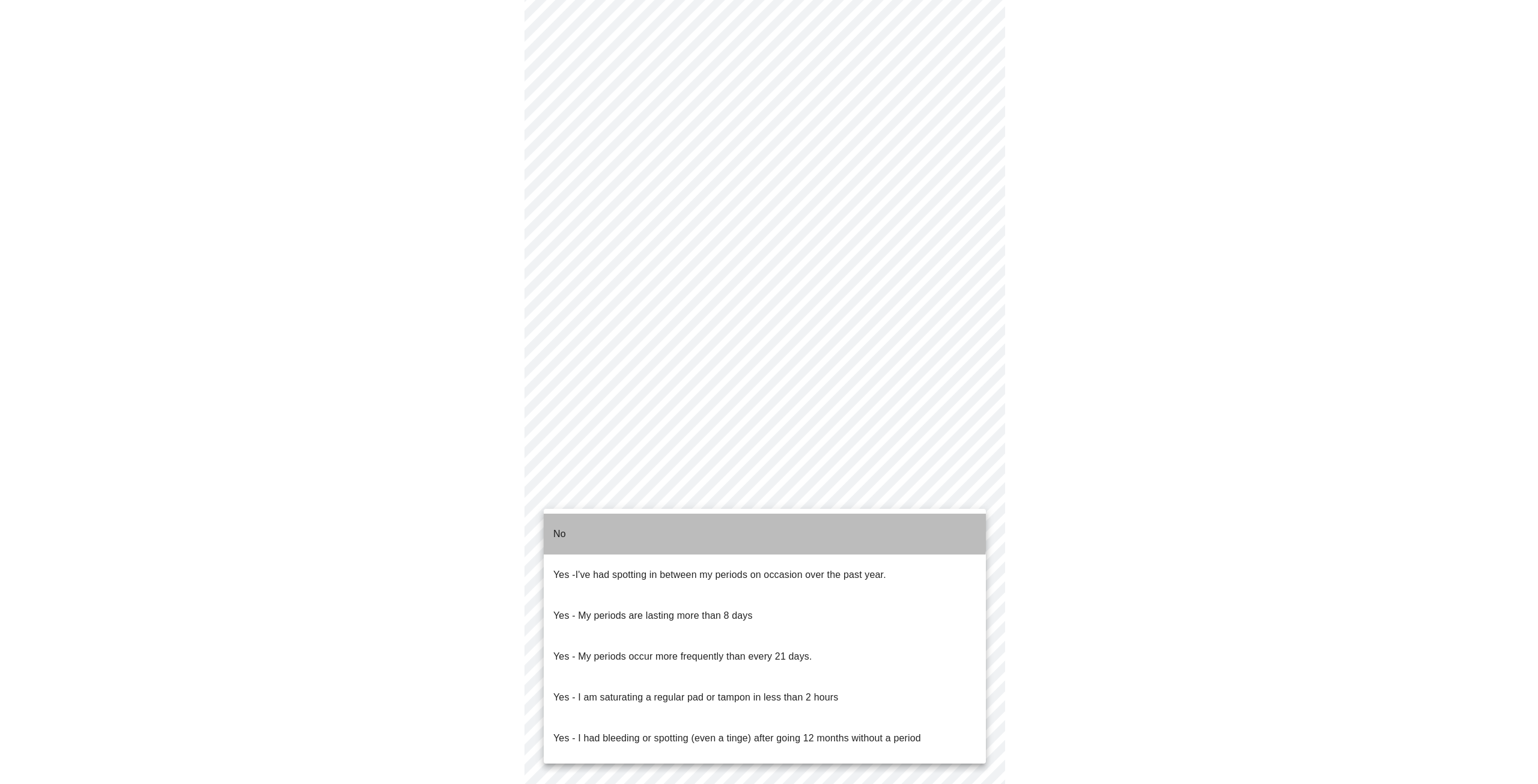
click at [631, 521] on li "No" at bounding box center [765, 534] width 442 height 41
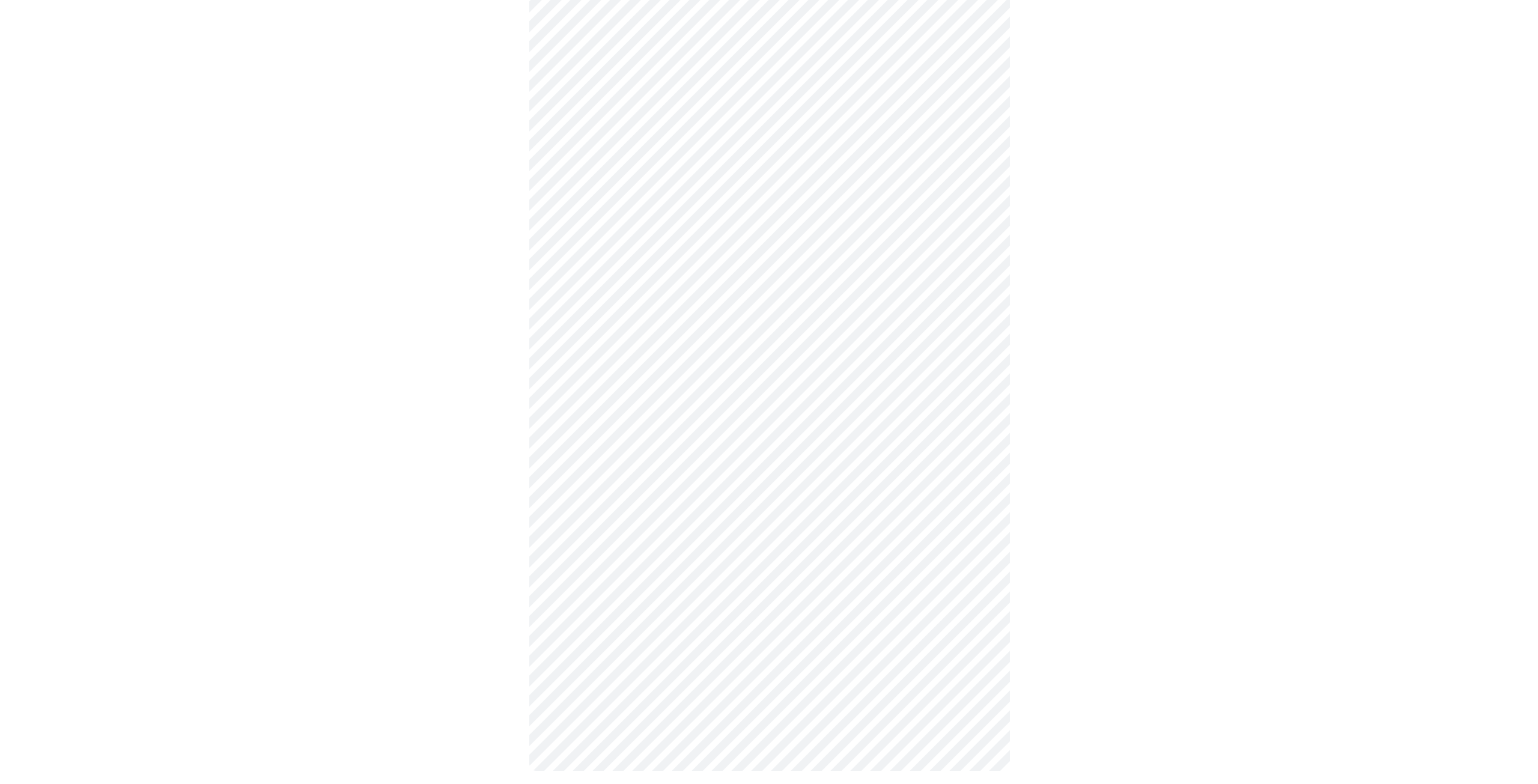
scroll to position [394, 0]
click at [638, 429] on body "MyMenopauseRx Appointments Messaging Labs Uploads Medications Community Refer a…" at bounding box center [769, 199] width 1529 height 1178
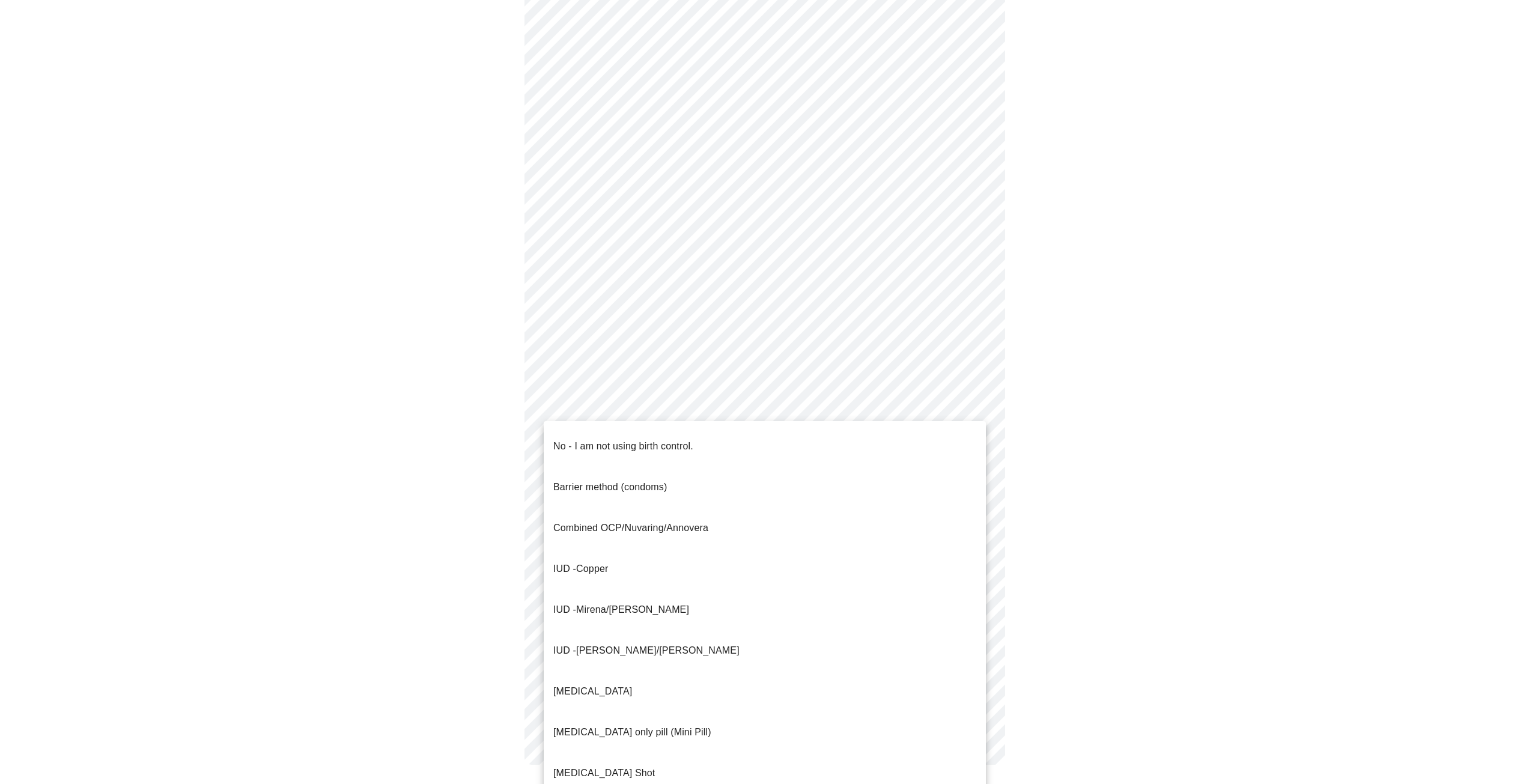
click at [680, 442] on p "No - I am not using birth control." at bounding box center [623, 446] width 140 height 15
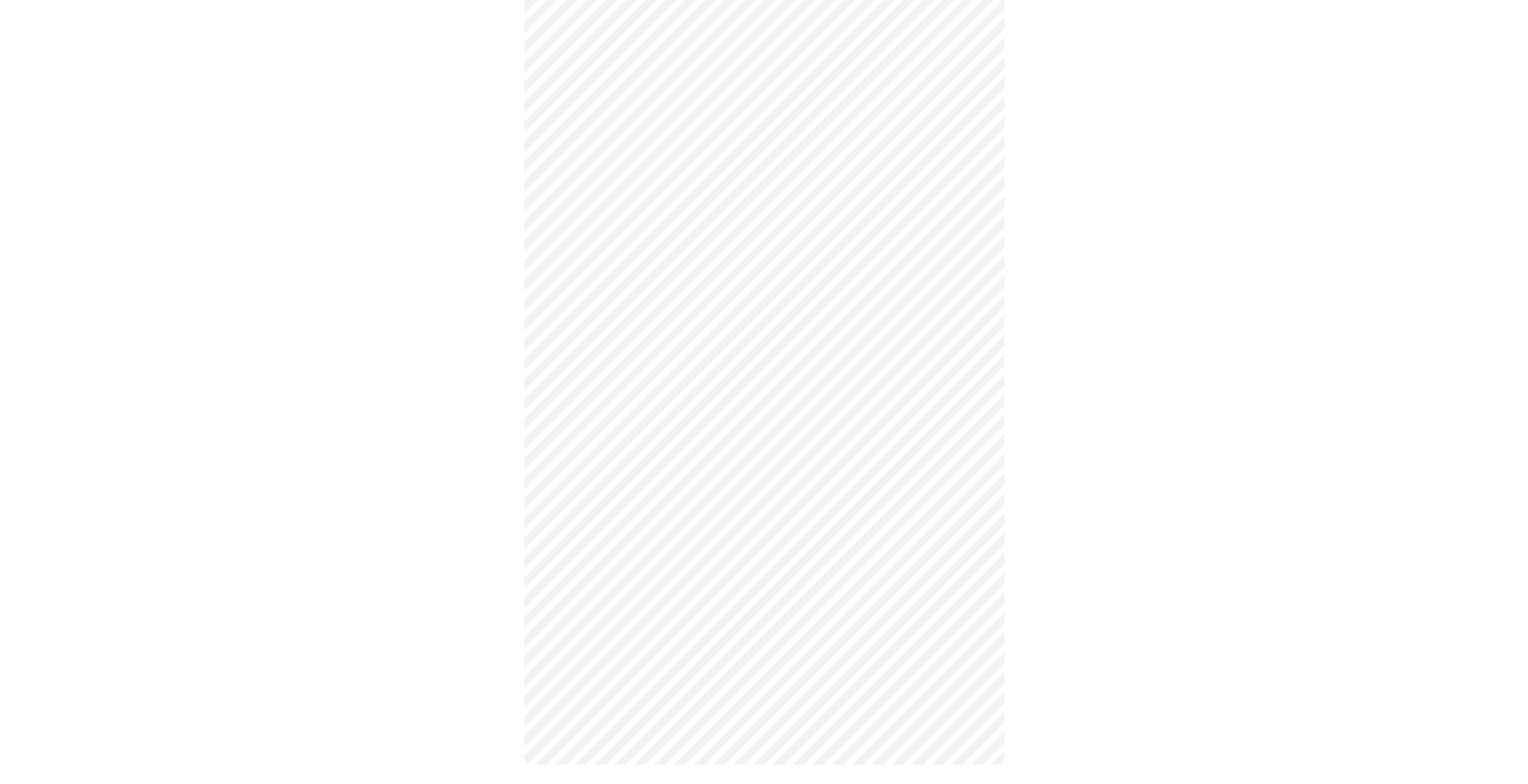
click at [654, 526] on body "MyMenopauseRx Appointments Messaging Labs Uploads Medications Community Refer a…" at bounding box center [764, 203] width 1519 height 1171
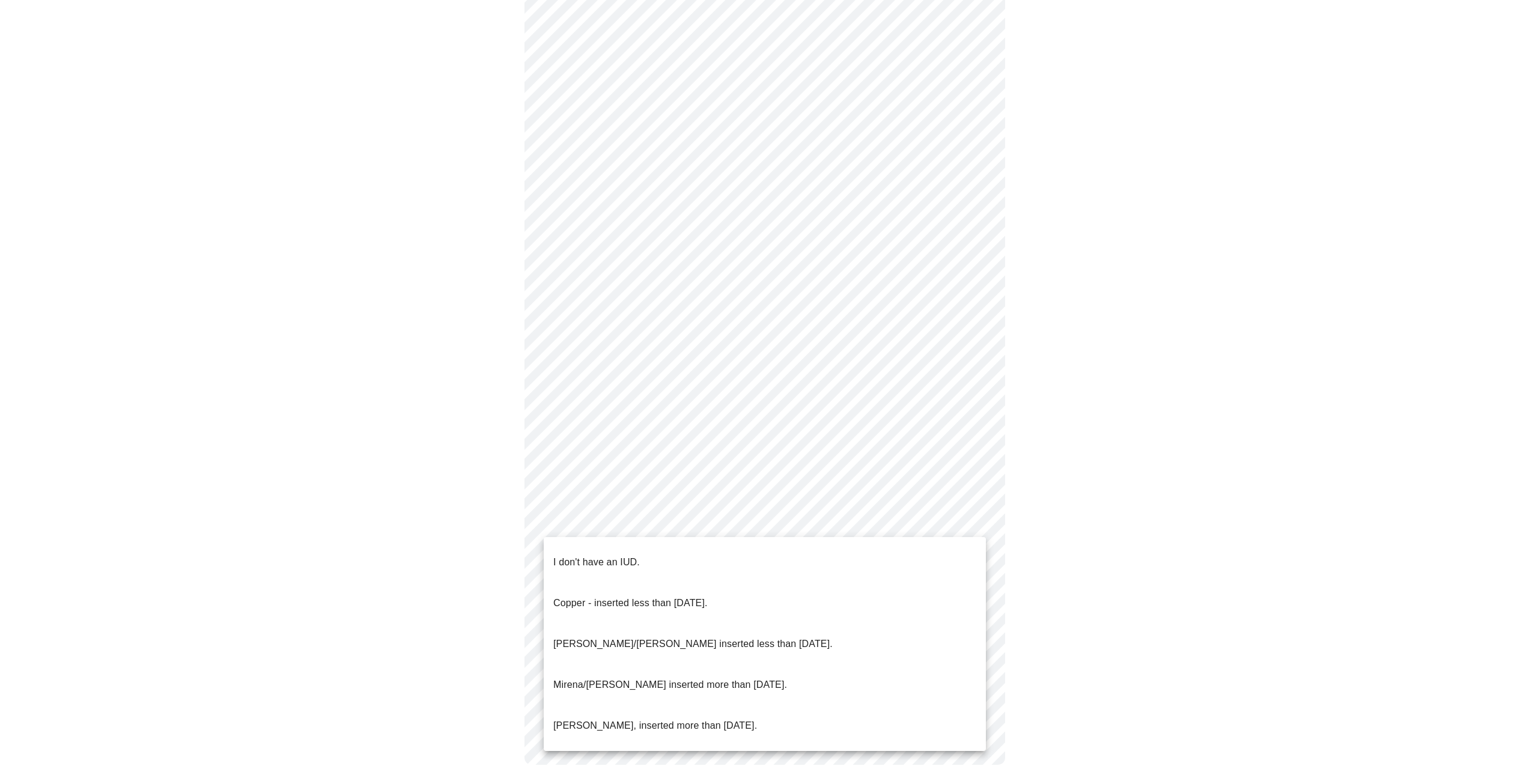
click at [647, 548] on li "I don't have an IUD." at bounding box center [765, 562] width 442 height 41
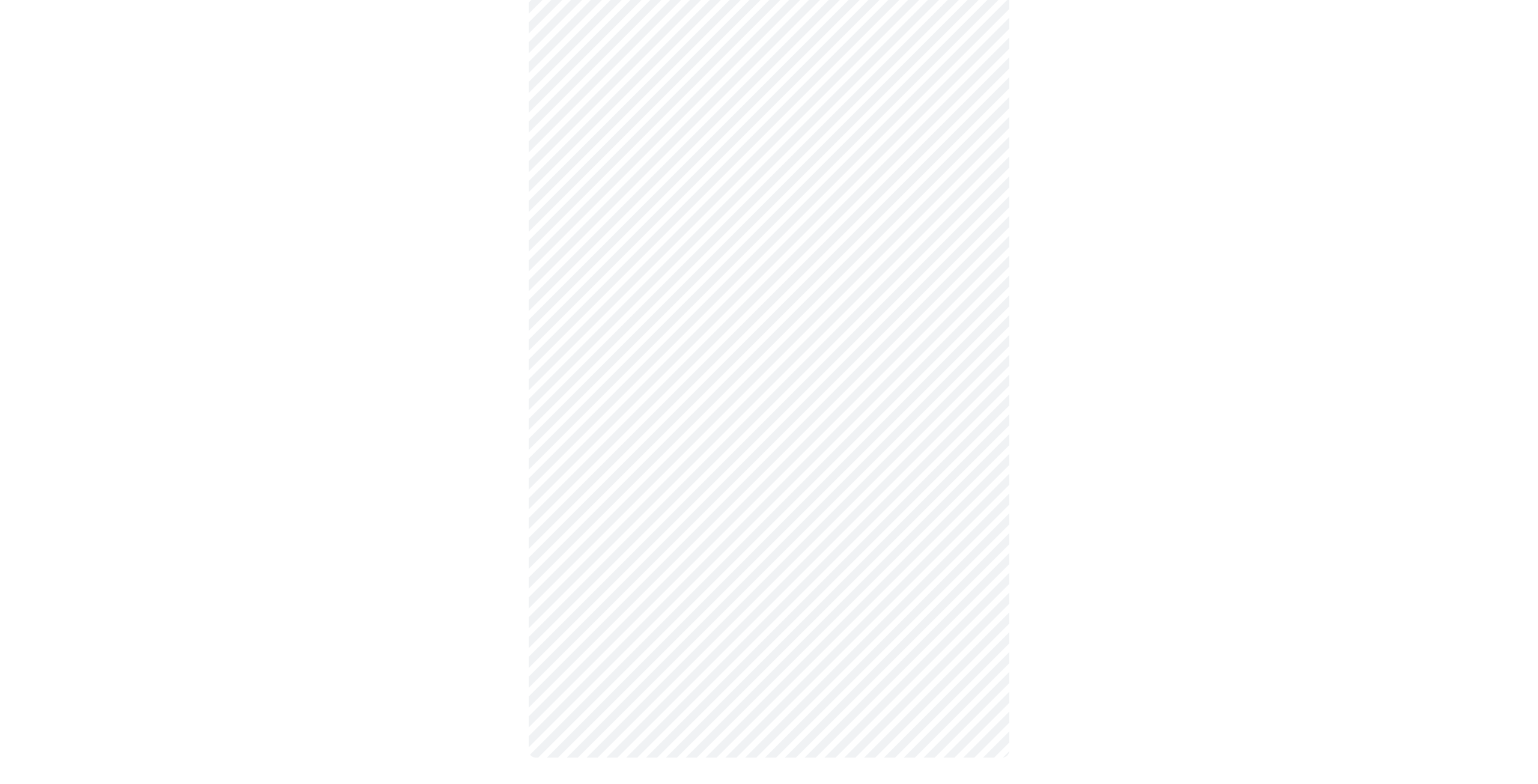
scroll to position [380, 0]
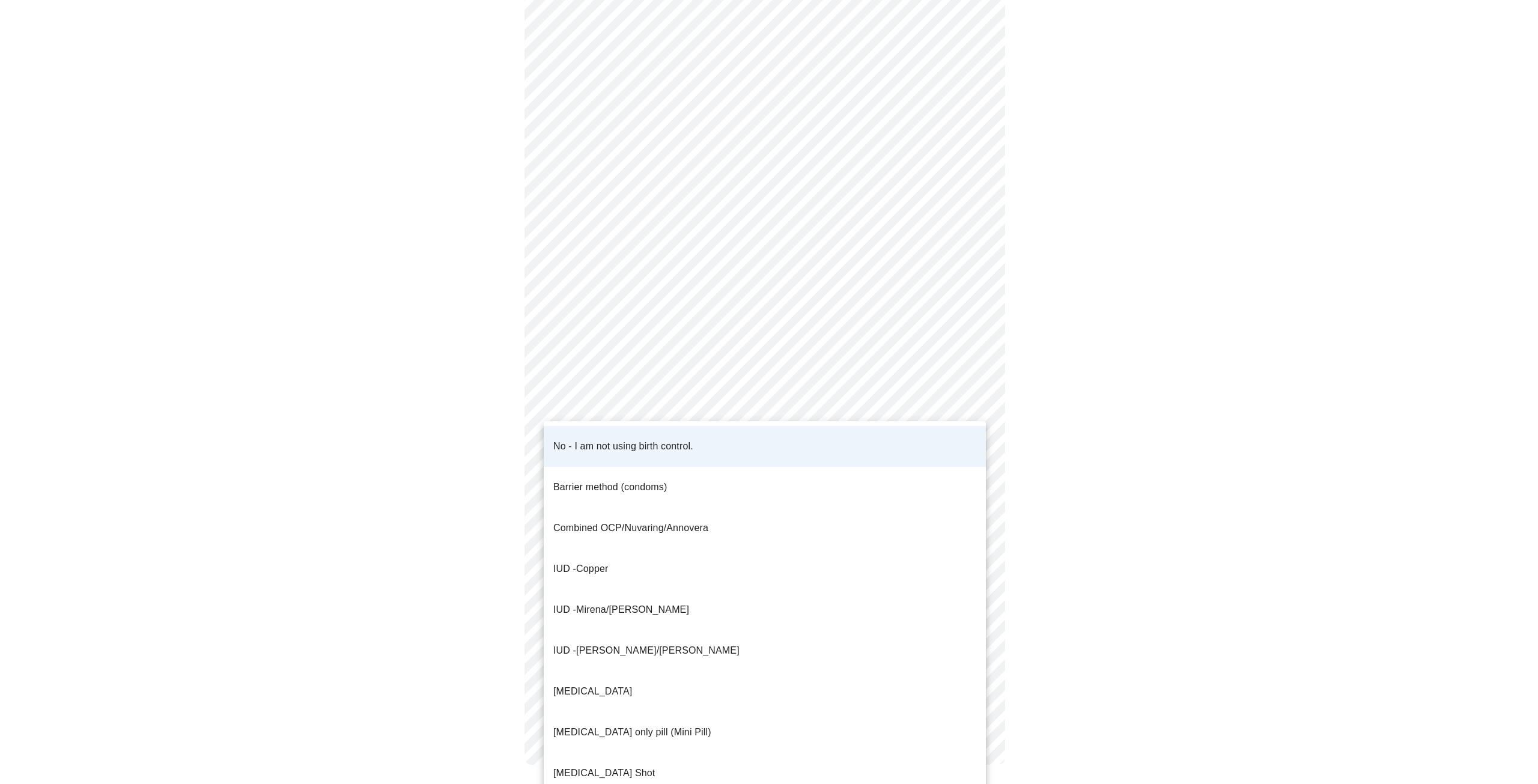
click at [647, 456] on body "MyMenopauseRx Appointments Messaging Labs Uploads Medications Community Refer a…" at bounding box center [769, 206] width 1529 height 1164
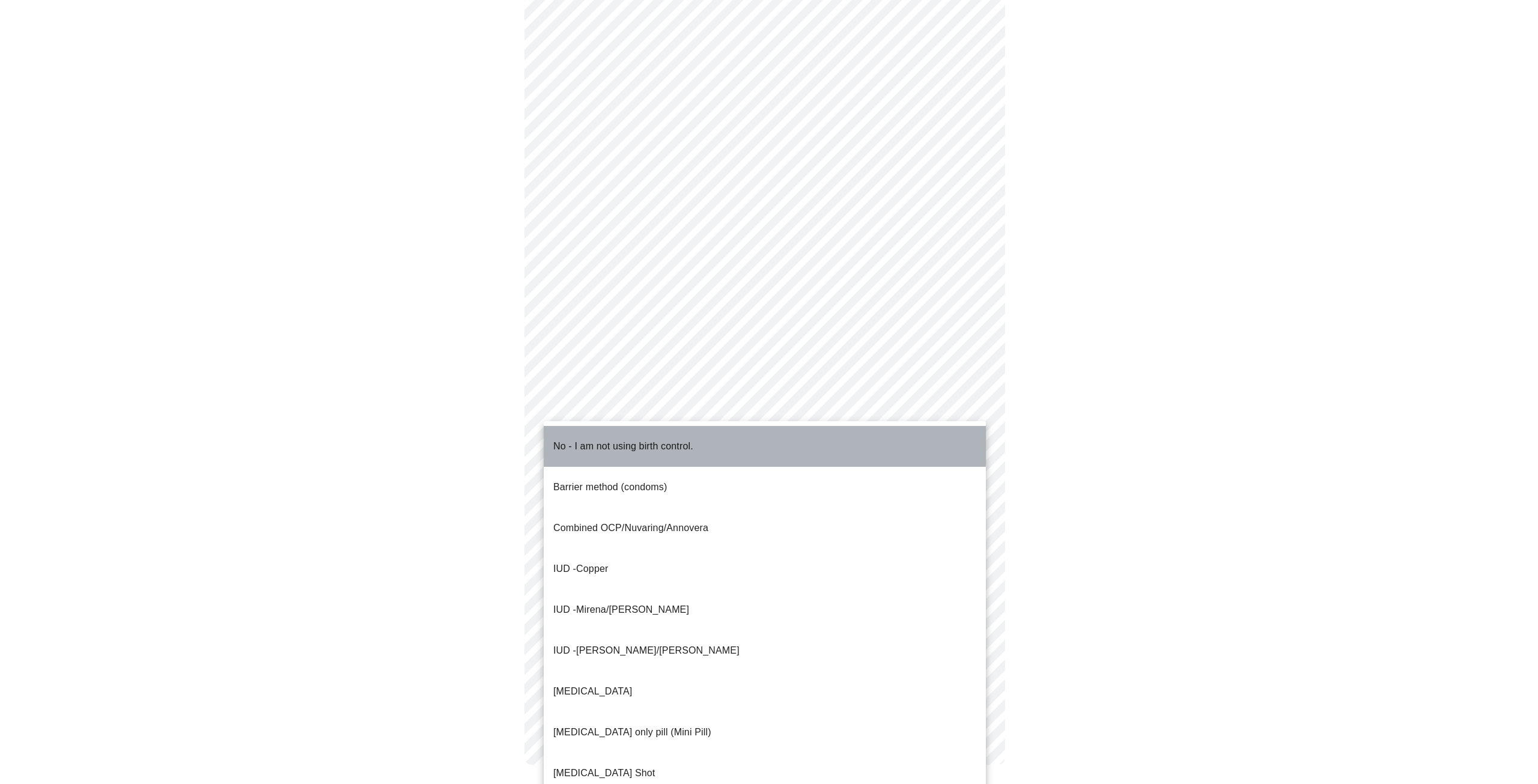
click at [643, 439] on p "No - I am not using birth control." at bounding box center [623, 446] width 140 height 15
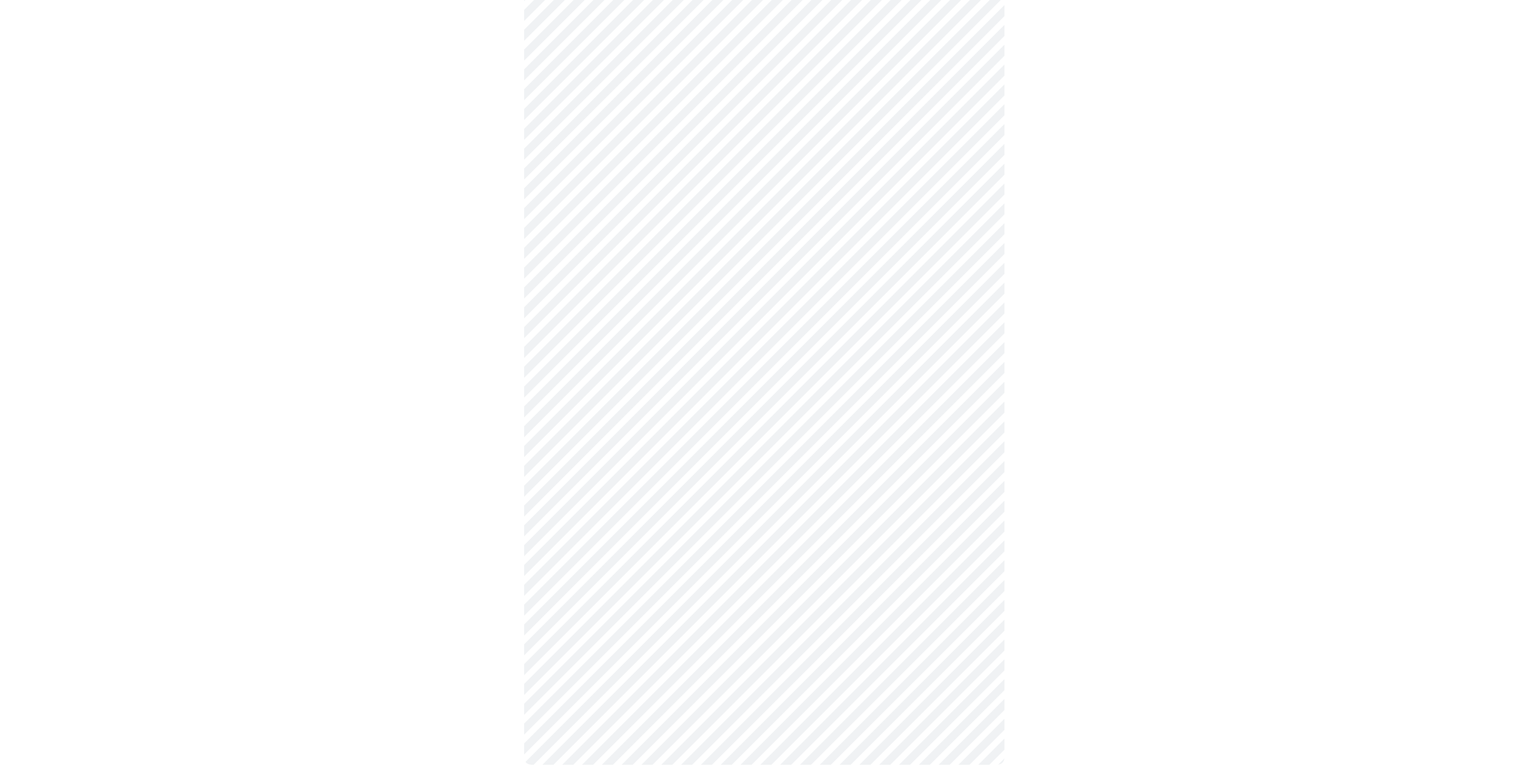
click at [665, 622] on body "MyMenopauseRx Appointments Messaging Labs Uploads Medications Community Refer a…" at bounding box center [764, 206] width 1519 height 1164
click at [639, 646] on li "Yes" at bounding box center [764, 657] width 442 height 41
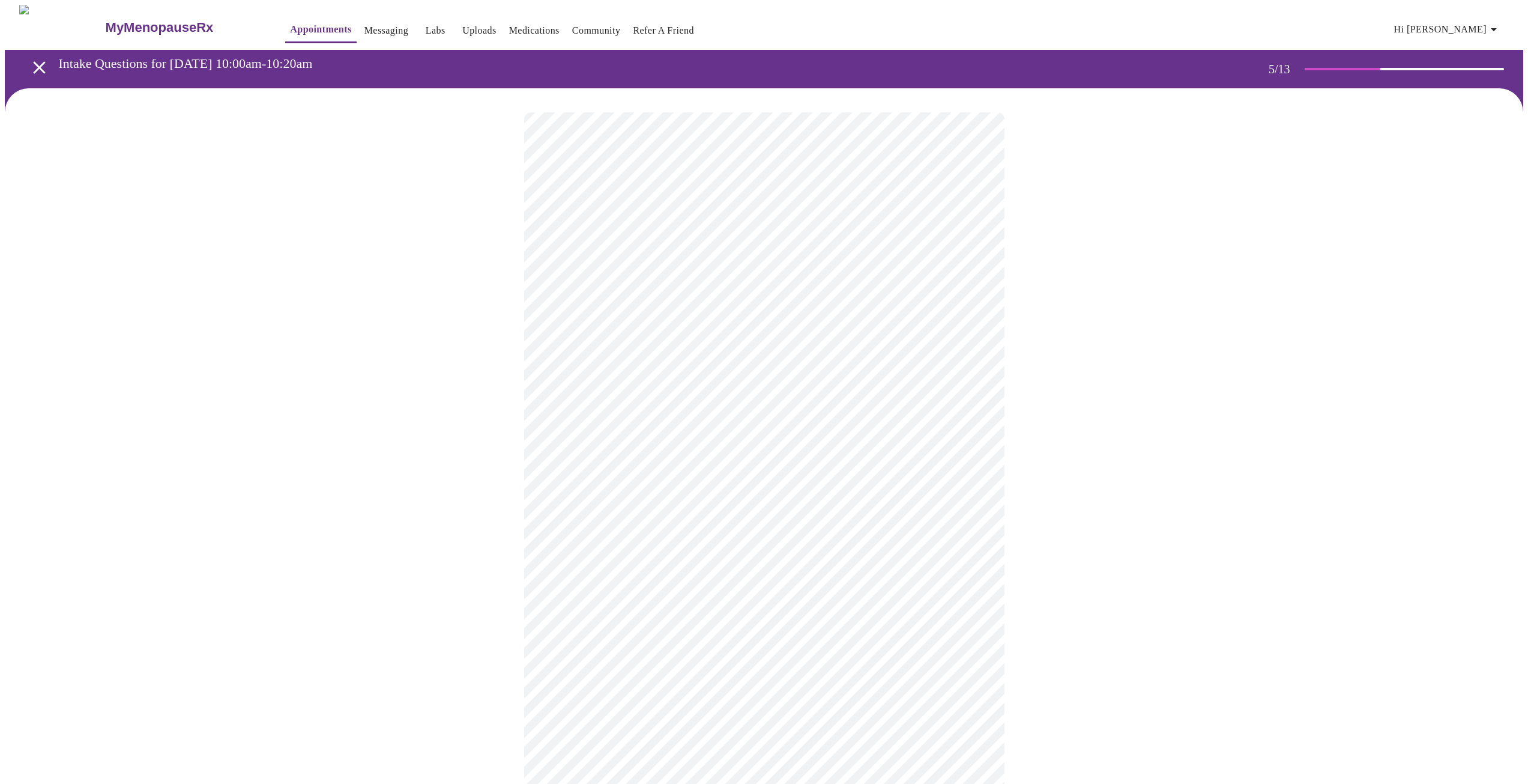
click at [747, 410] on body "MyMenopauseRx Appointments Messaging Labs Uploads Medications Community Refer a…" at bounding box center [764, 449] width 1519 height 887
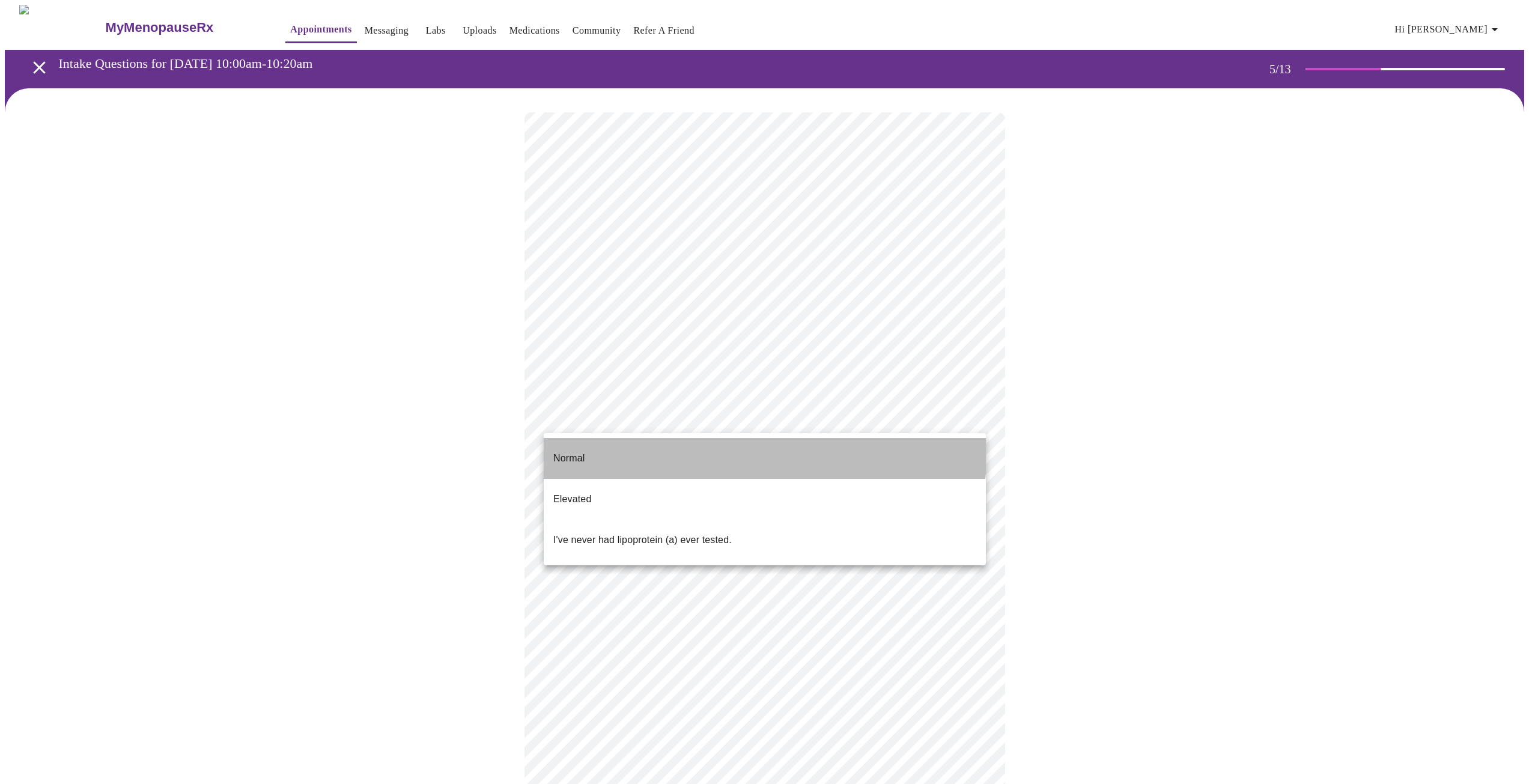
click at [709, 447] on li "Normal" at bounding box center [765, 458] width 442 height 41
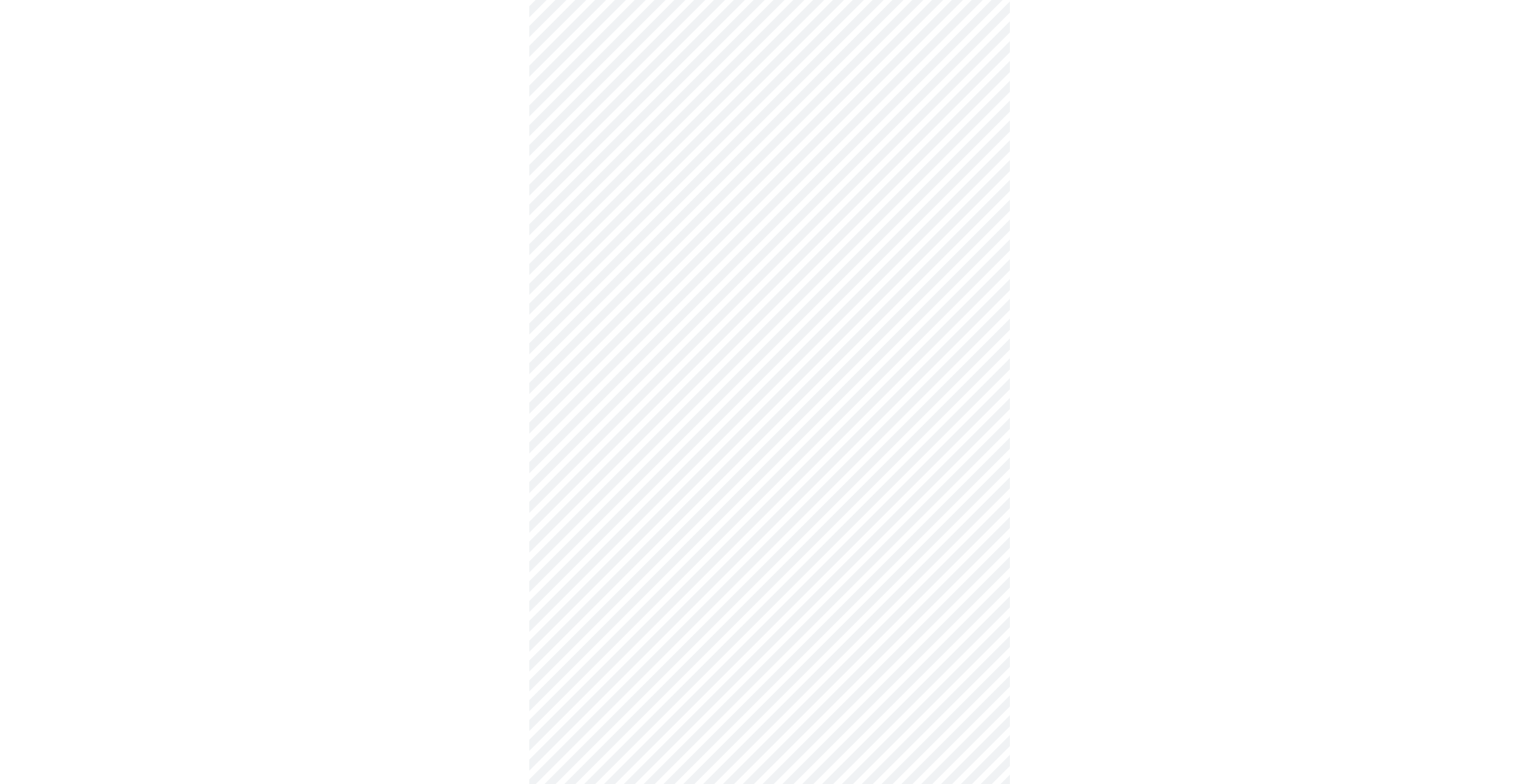
scroll to position [3041, 0]
click at [664, 363] on li "No" at bounding box center [765, 376] width 442 height 41
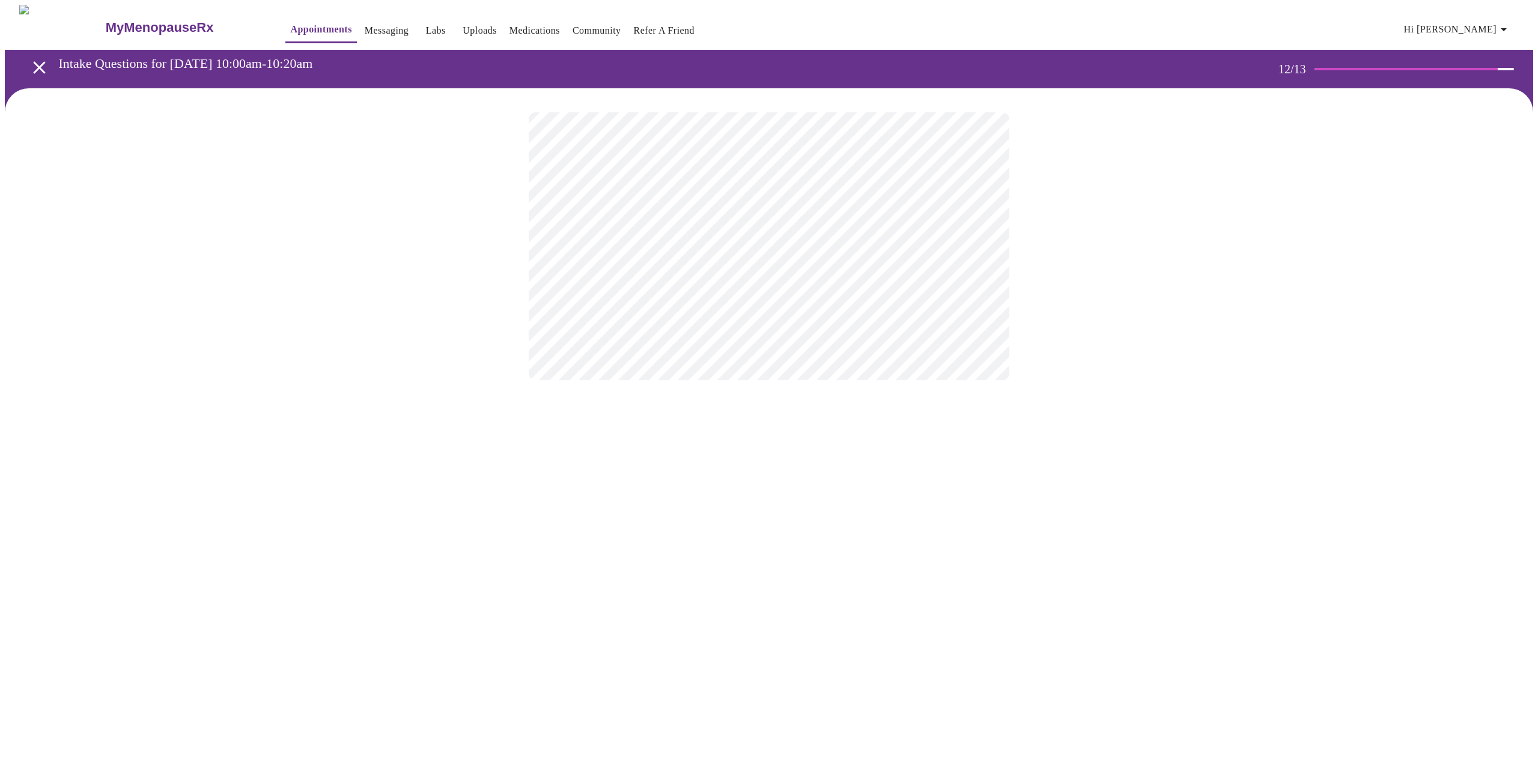
click at [758, 253] on body "MyMenopauseRx Appointments Messaging Labs Uploads Medications Community Refer a…" at bounding box center [769, 205] width 1529 height 399
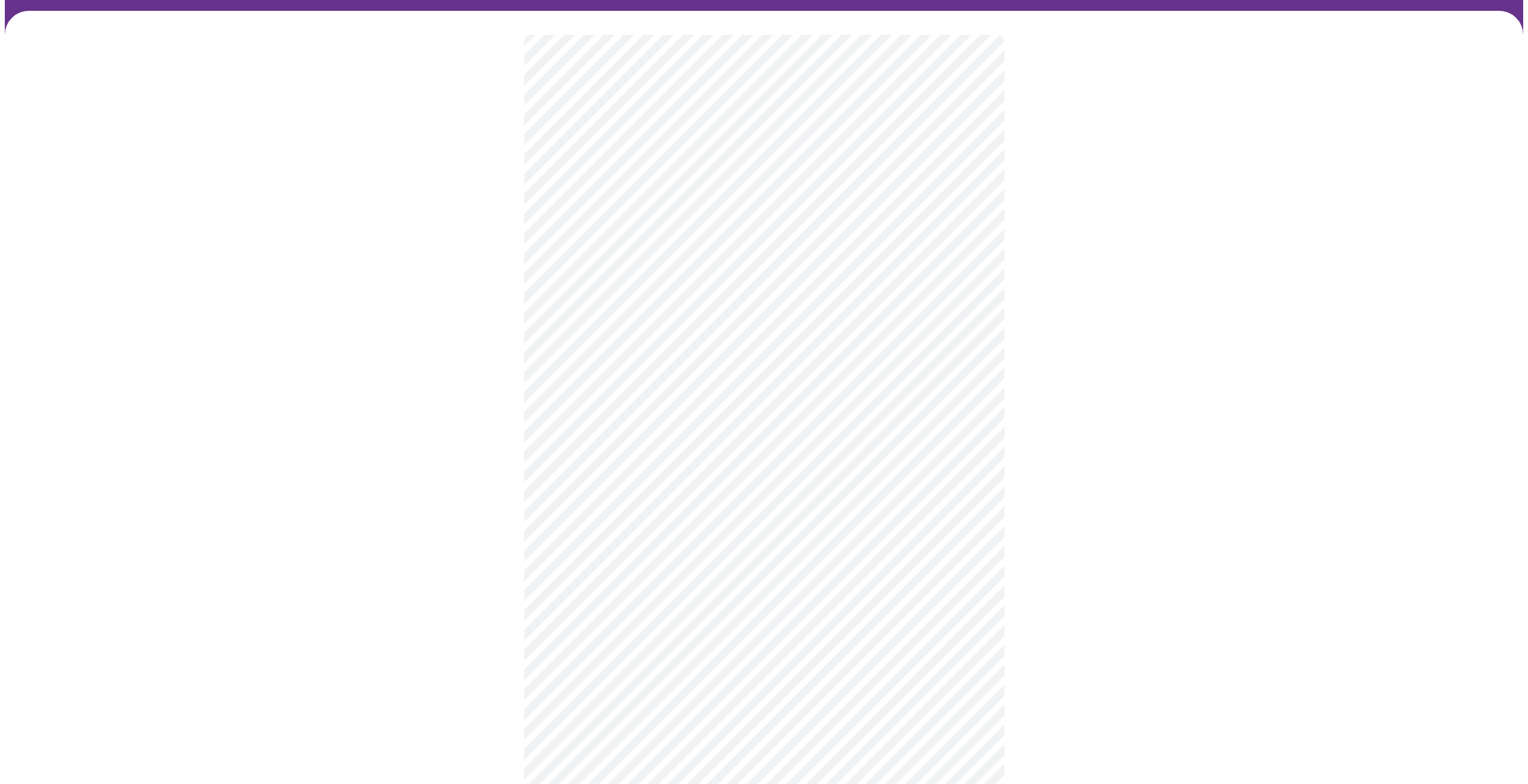
scroll to position [145, 0]
